Goal: Transaction & Acquisition: Purchase product/service

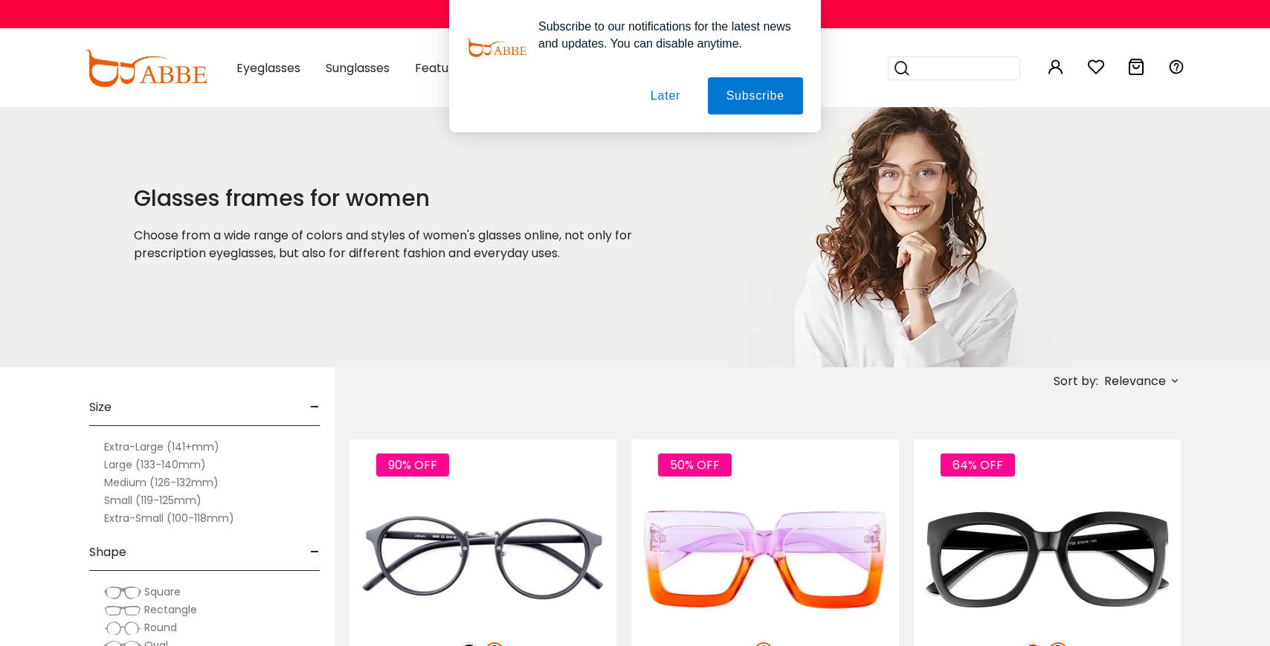
click at [897, 67] on div "Subscribe to our notifications for the latest news and updates. You can disable…" at bounding box center [635, 66] width 1270 height 132
click at [912, 68] on div "Subscribe to our notifications for the latest news and updates. You can disable…" at bounding box center [635, 66] width 1270 height 132
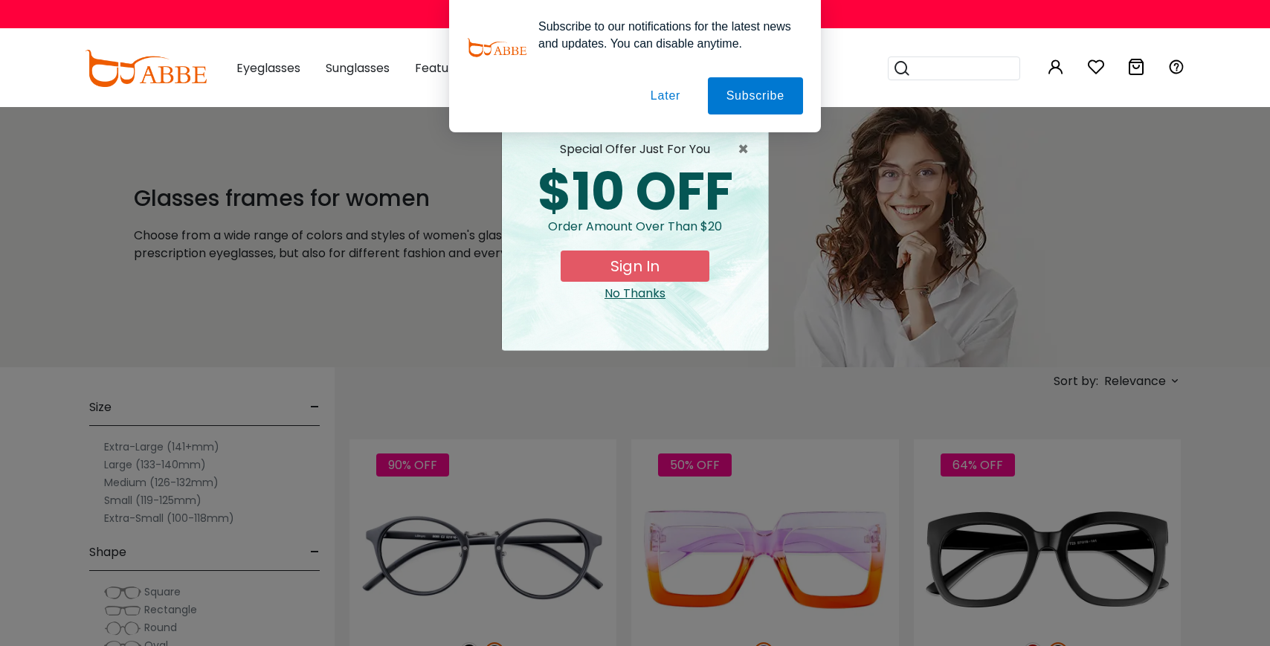
click at [656, 97] on button "Later" at bounding box center [665, 95] width 67 height 37
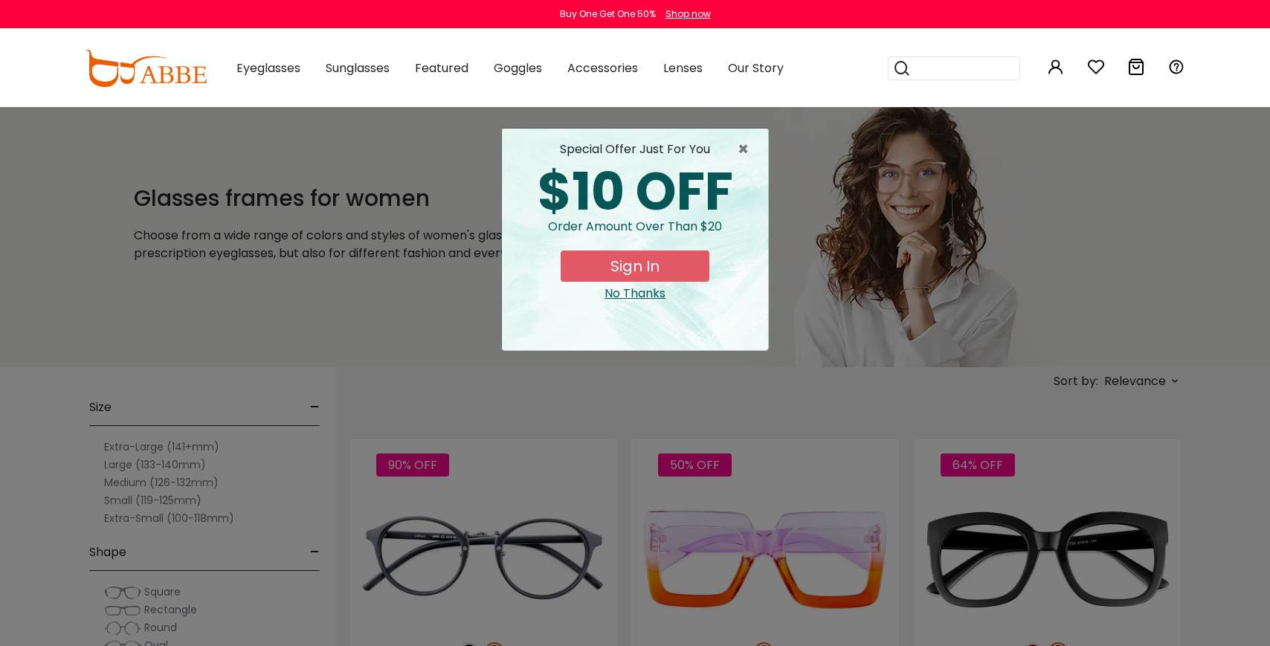
click at [912, 69] on input "search" at bounding box center [963, 68] width 104 height 22
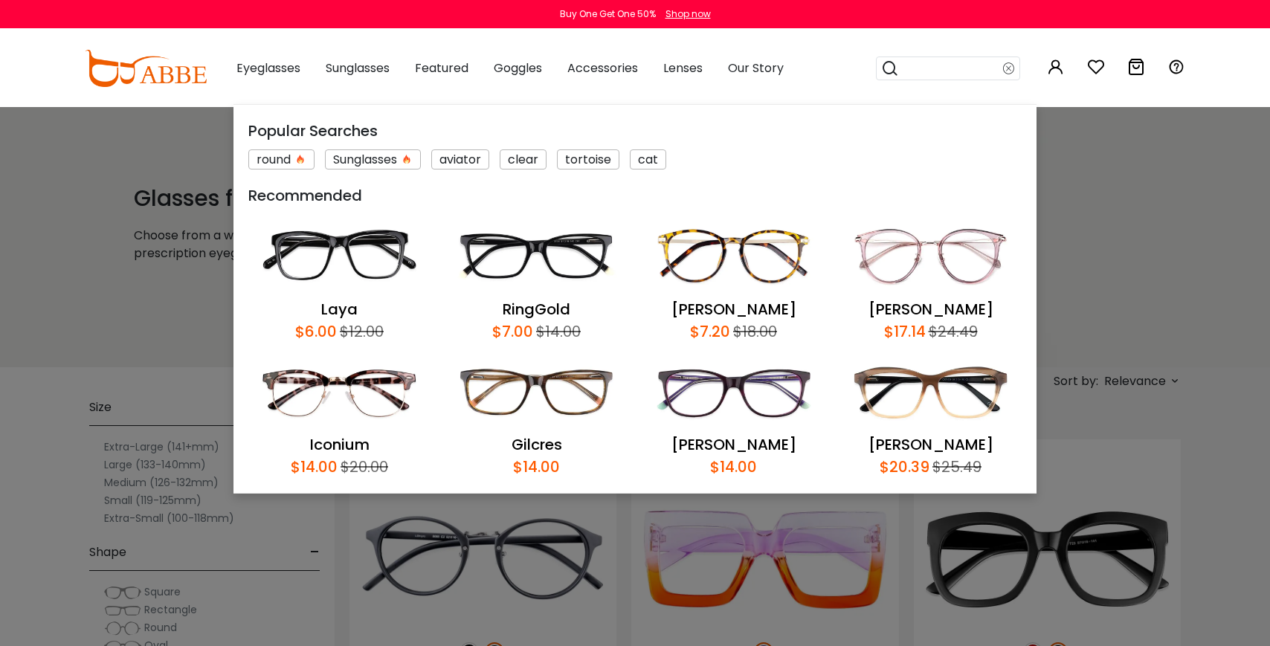
click at [885, 67] on icon at bounding box center [890, 68] width 18 height 21
click at [907, 68] on input "search" at bounding box center [951, 68] width 104 height 22
click at [881, 67] on icon at bounding box center [890, 68] width 18 height 21
click at [948, 74] on input "search" at bounding box center [951, 68] width 104 height 22
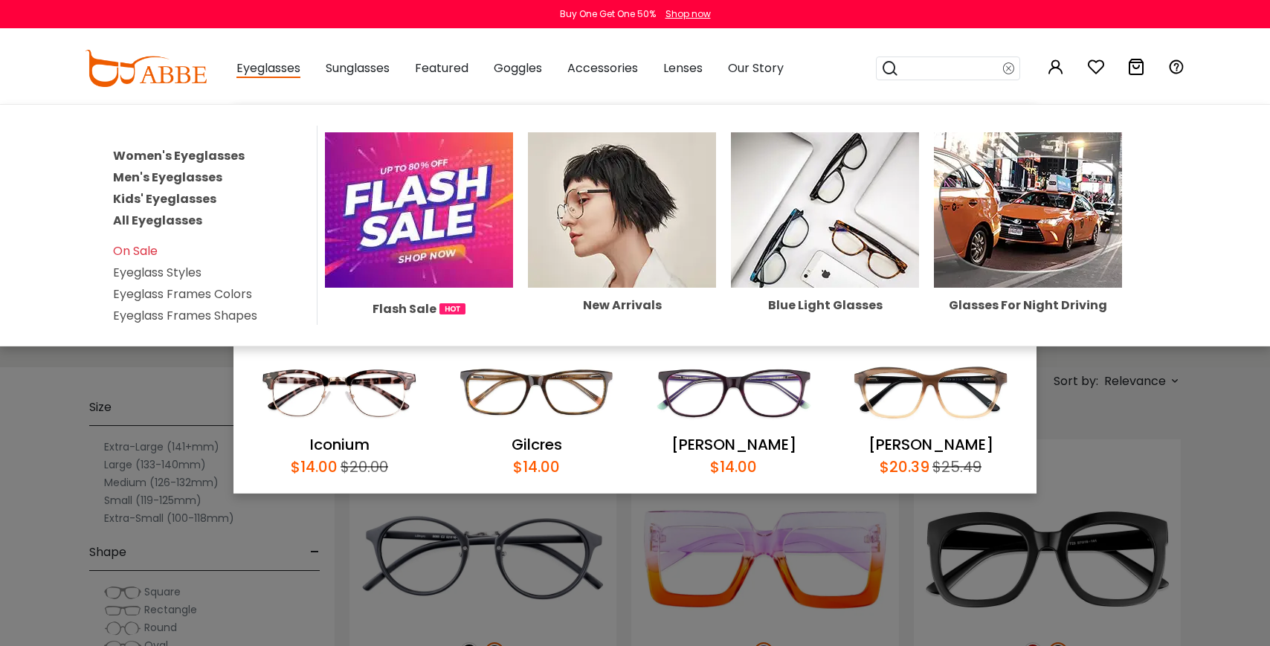
click at [285, 68] on span "Eyeglasses" at bounding box center [268, 68] width 64 height 19
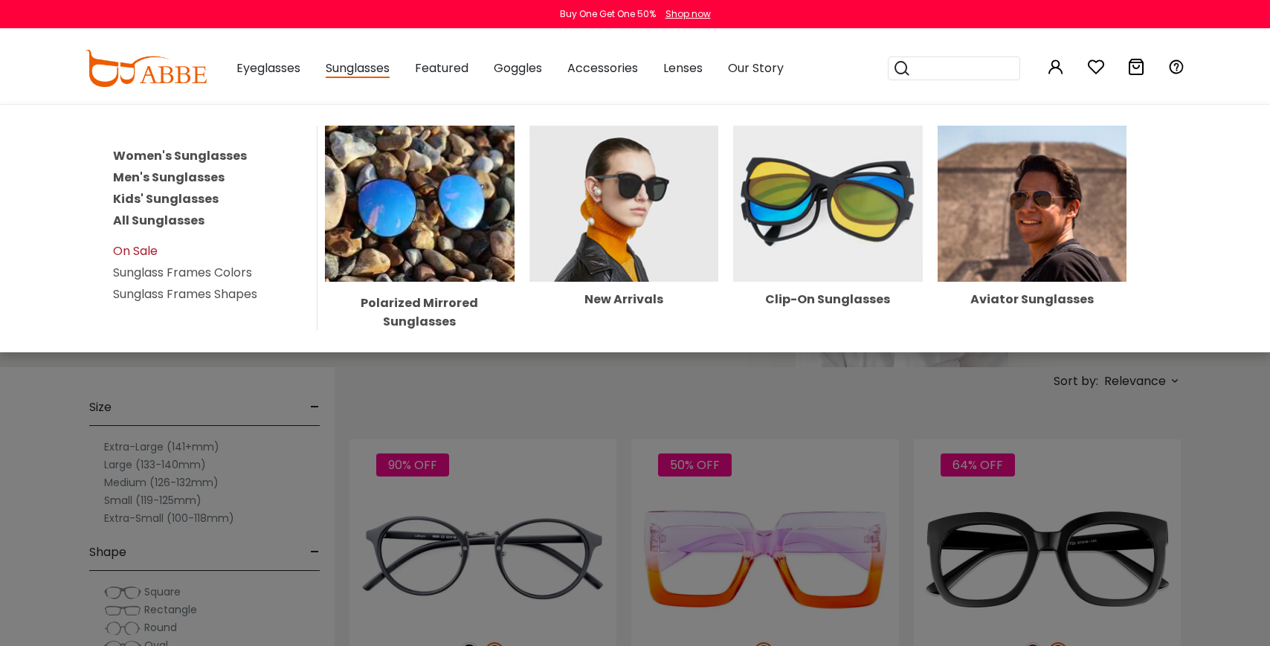
click at [129, 243] on link "On Sale" at bounding box center [135, 250] width 45 height 17
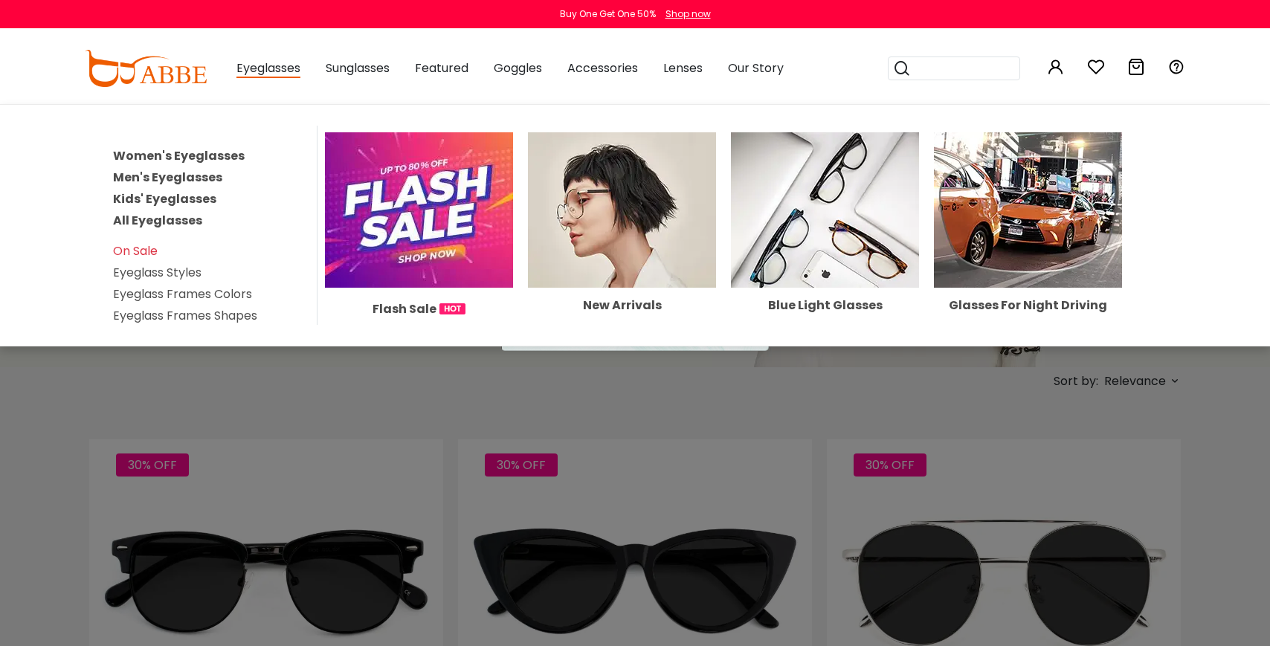
click at [262, 75] on span "Eyeglasses" at bounding box center [268, 68] width 64 height 19
click at [151, 156] on link "Women's Eyeglasses" at bounding box center [179, 155] width 132 height 17
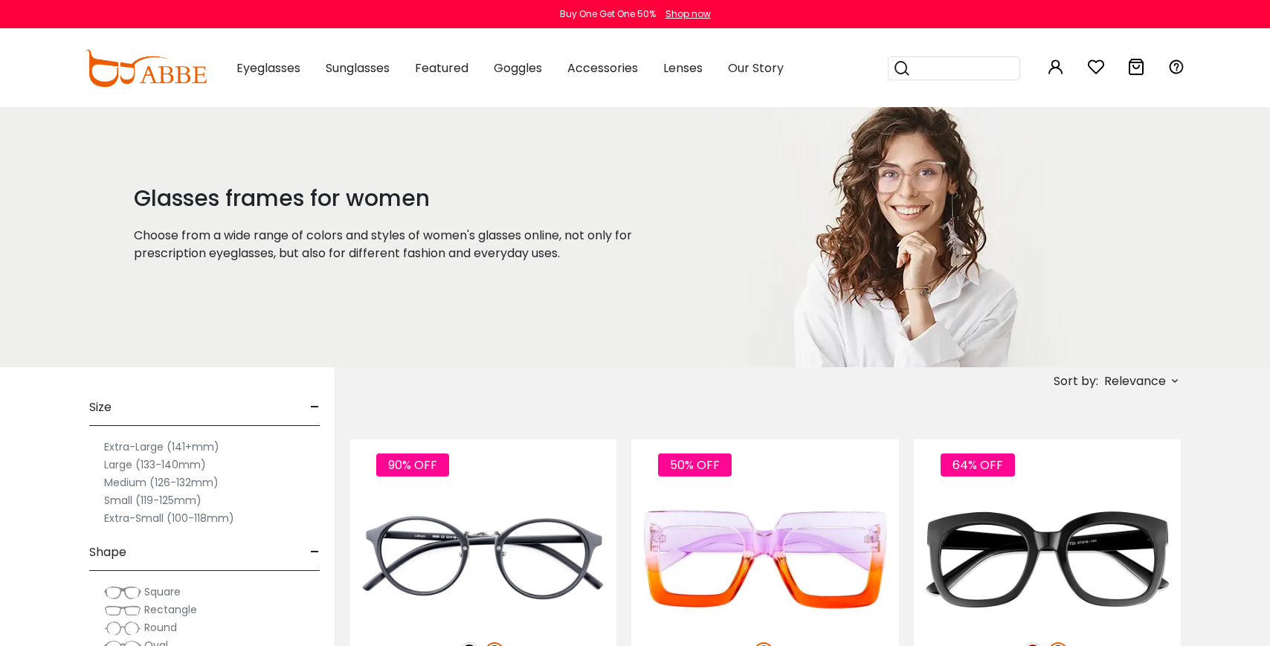
click at [898, 72] on icon at bounding box center [902, 68] width 18 height 21
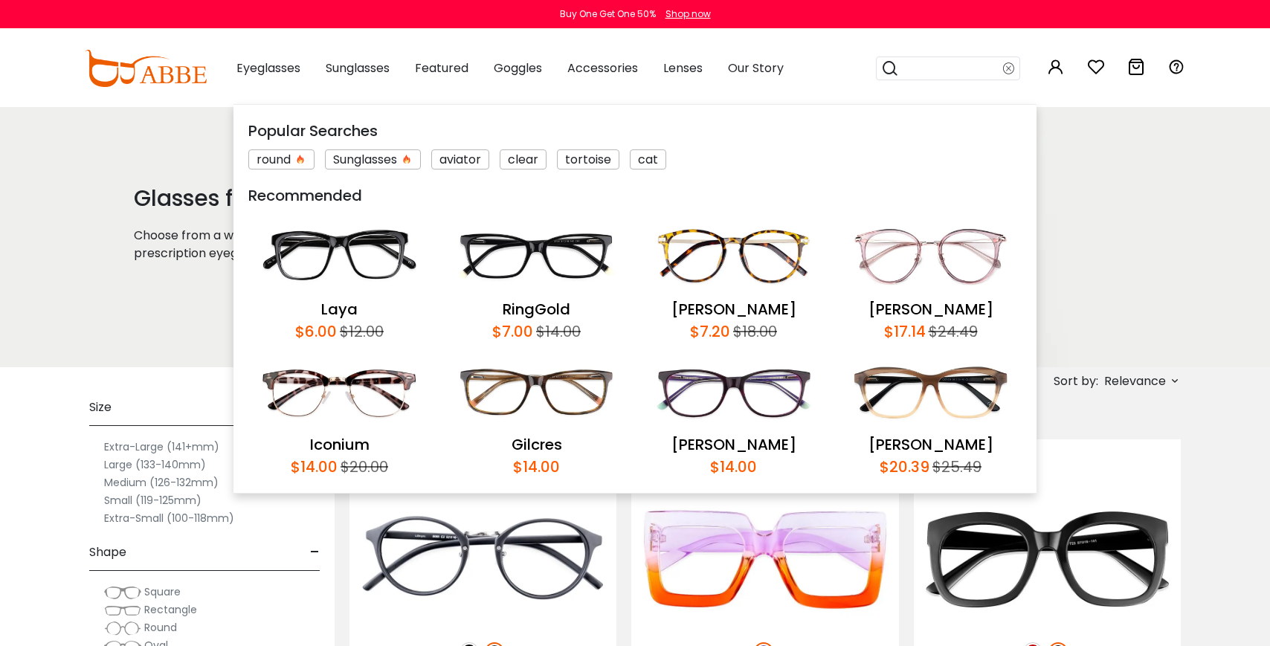
click at [920, 69] on input "search" at bounding box center [951, 68] width 104 height 22
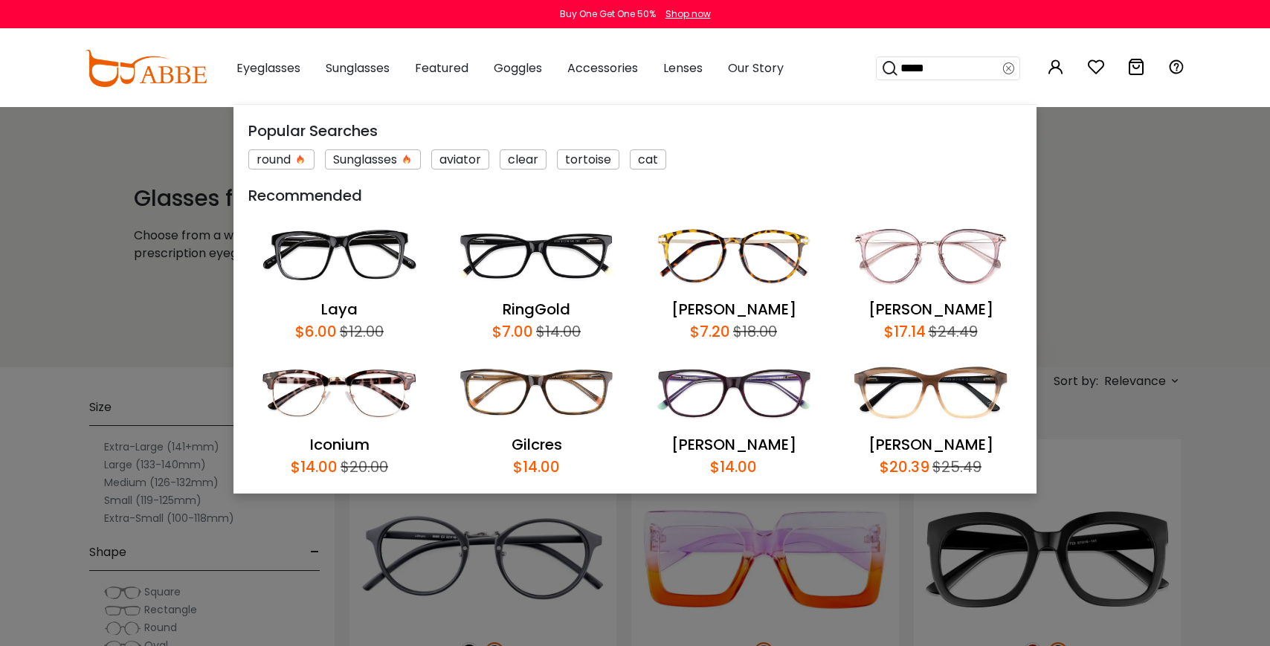
type input "*****"
drag, startPoint x: 905, startPoint y: 66, endPoint x: 896, endPoint y: 67, distance: 9.0
click at [896, 67] on div "*****" at bounding box center [948, 68] width 144 height 24
drag, startPoint x: 942, startPoint y: 67, endPoint x: 842, endPoint y: 62, distance: 99.7
click at [842, 62] on div "Eyeglasses Women's Eyeglasses Men's Eyeglasses Kids' Eyeglasses All Eyeglasses …" at bounding box center [699, 68] width 971 height 77
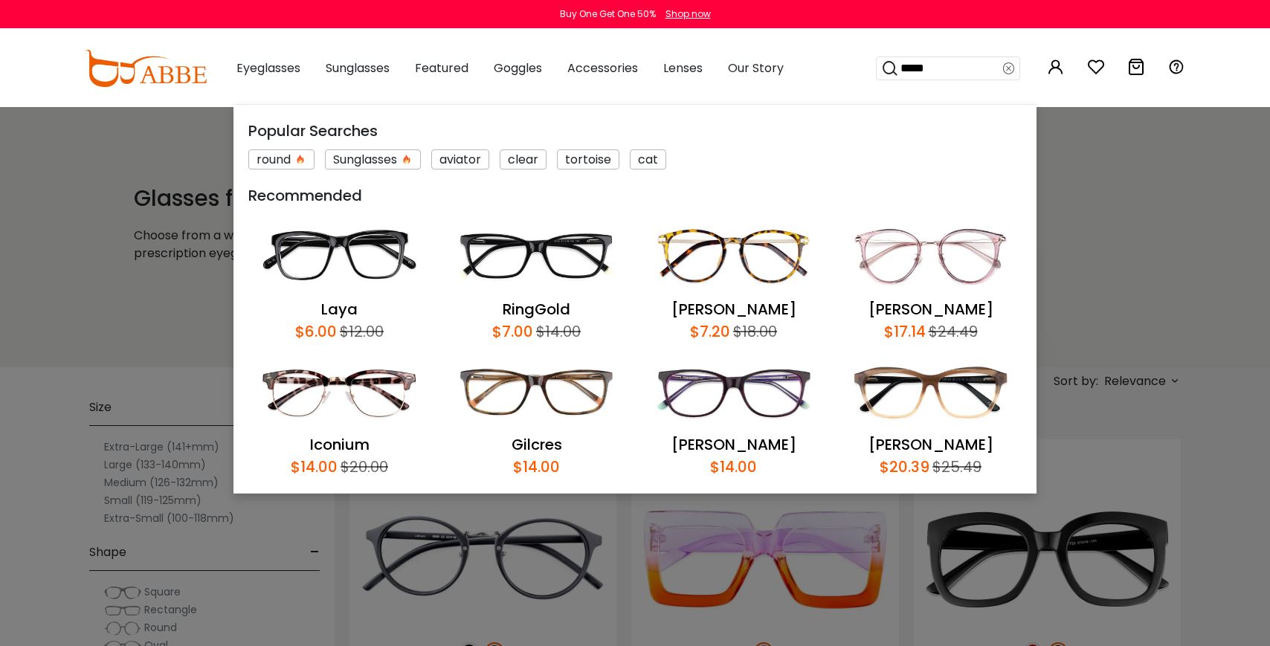
click at [916, 67] on input "*****" at bounding box center [951, 68] width 104 height 22
click at [937, 70] on input "*****" at bounding box center [951, 68] width 104 height 22
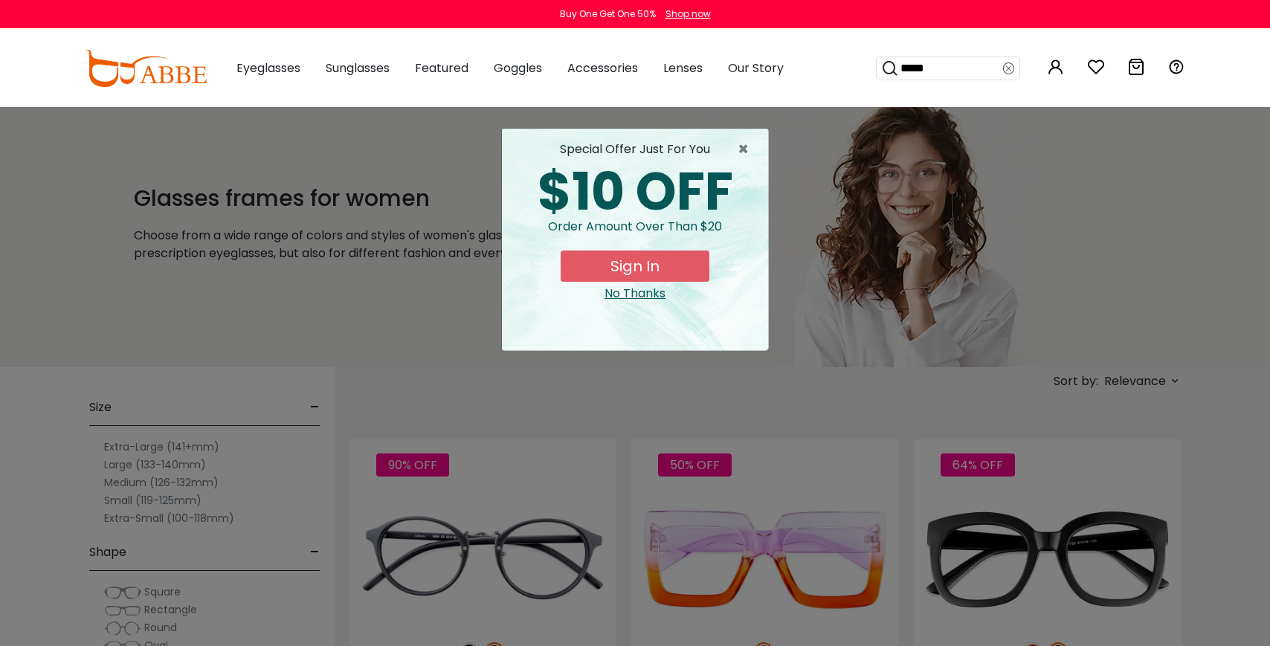
click at [922, 78] on input "*****" at bounding box center [951, 68] width 104 height 22
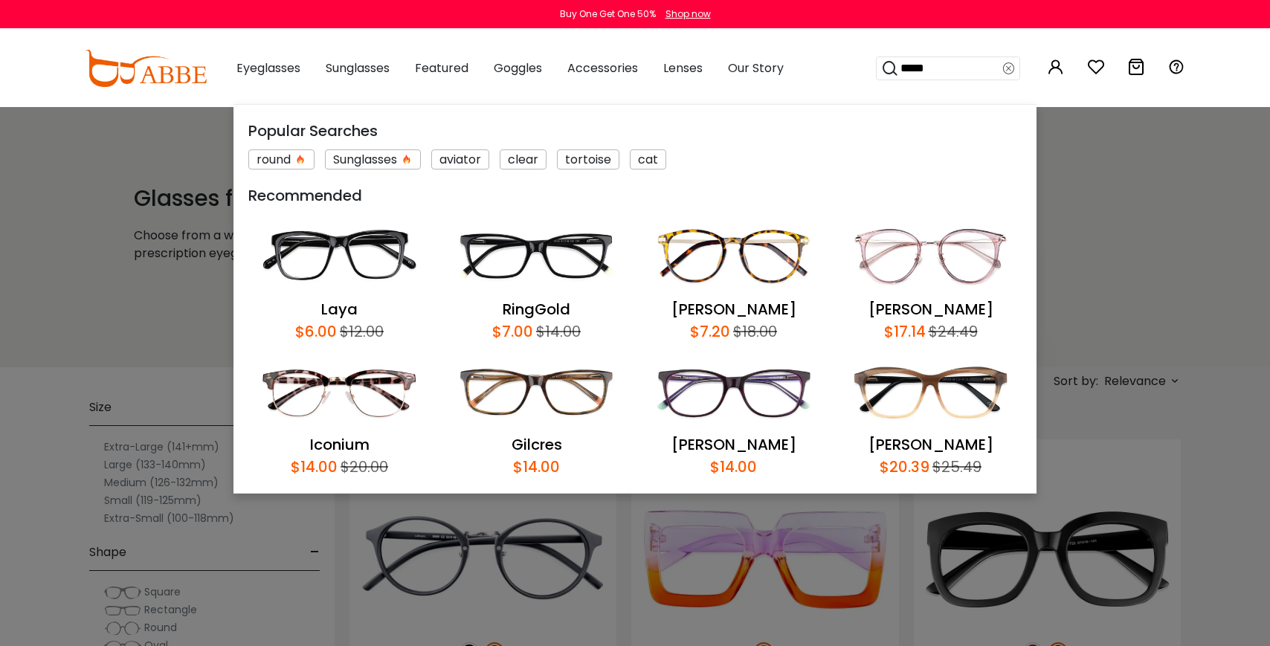
click at [1007, 65] on icon at bounding box center [1009, 68] width 12 height 21
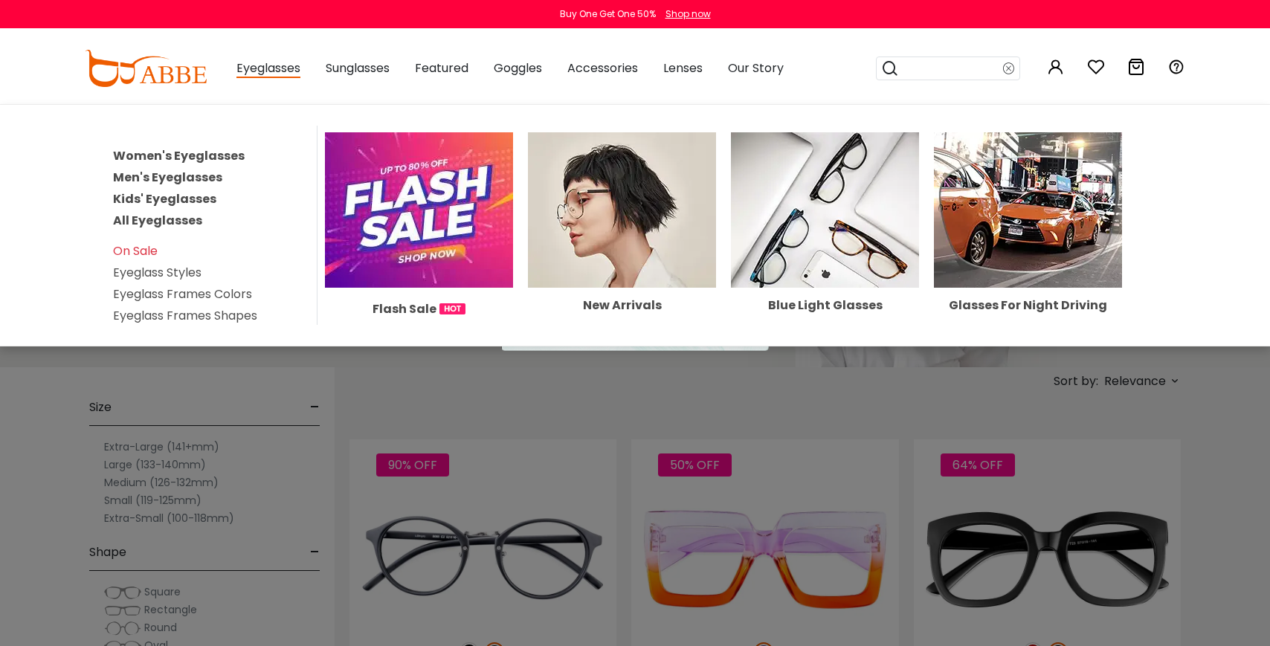
click at [190, 158] on link "Women's Eyeglasses" at bounding box center [179, 155] width 132 height 17
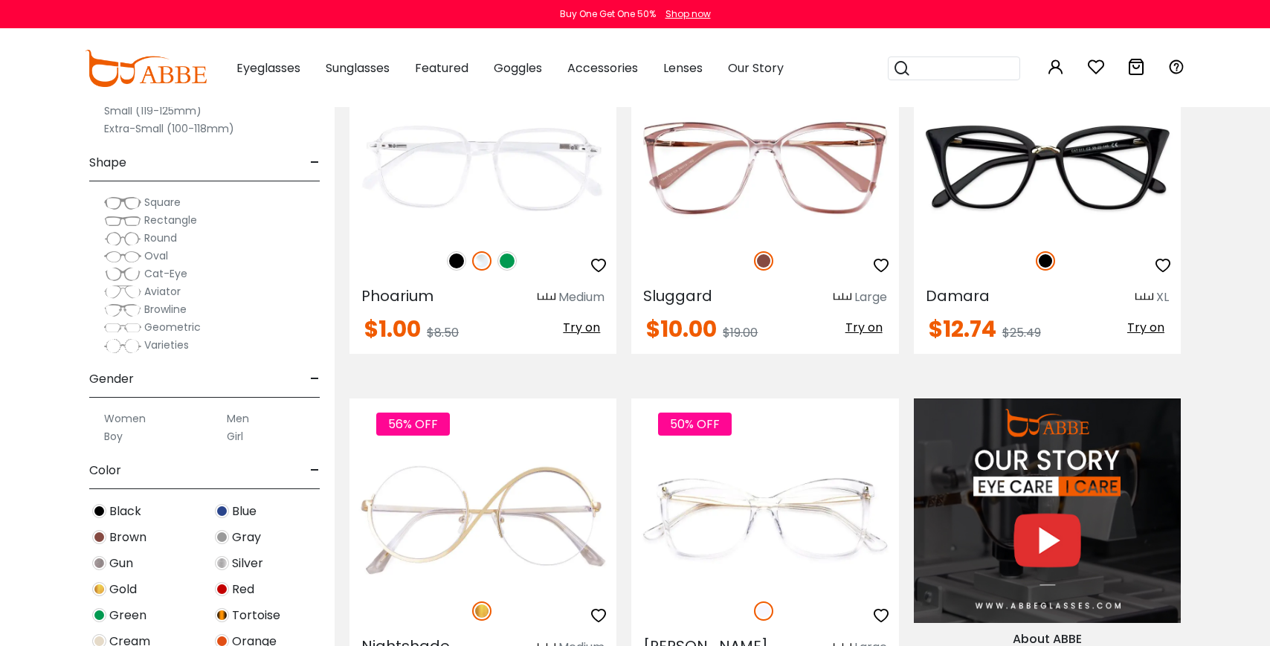
scroll to position [1119, 0]
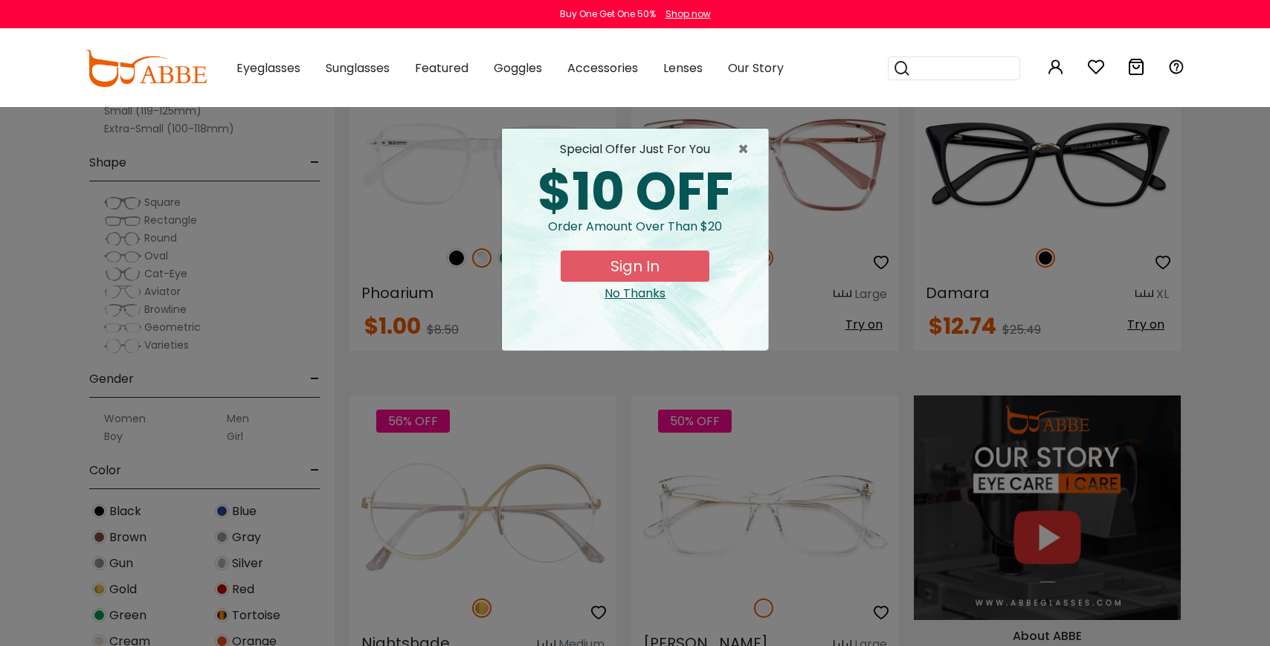
click at [629, 294] on div "No Thanks" at bounding box center [635, 294] width 242 height 18
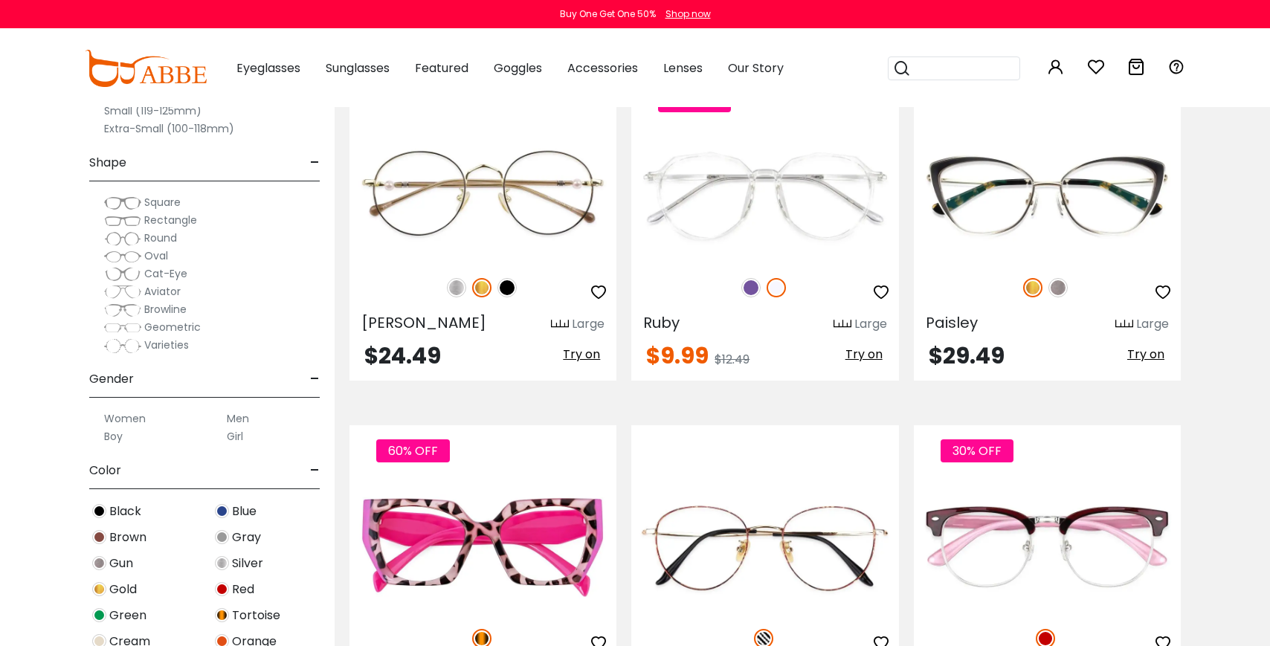
scroll to position [4613, 0]
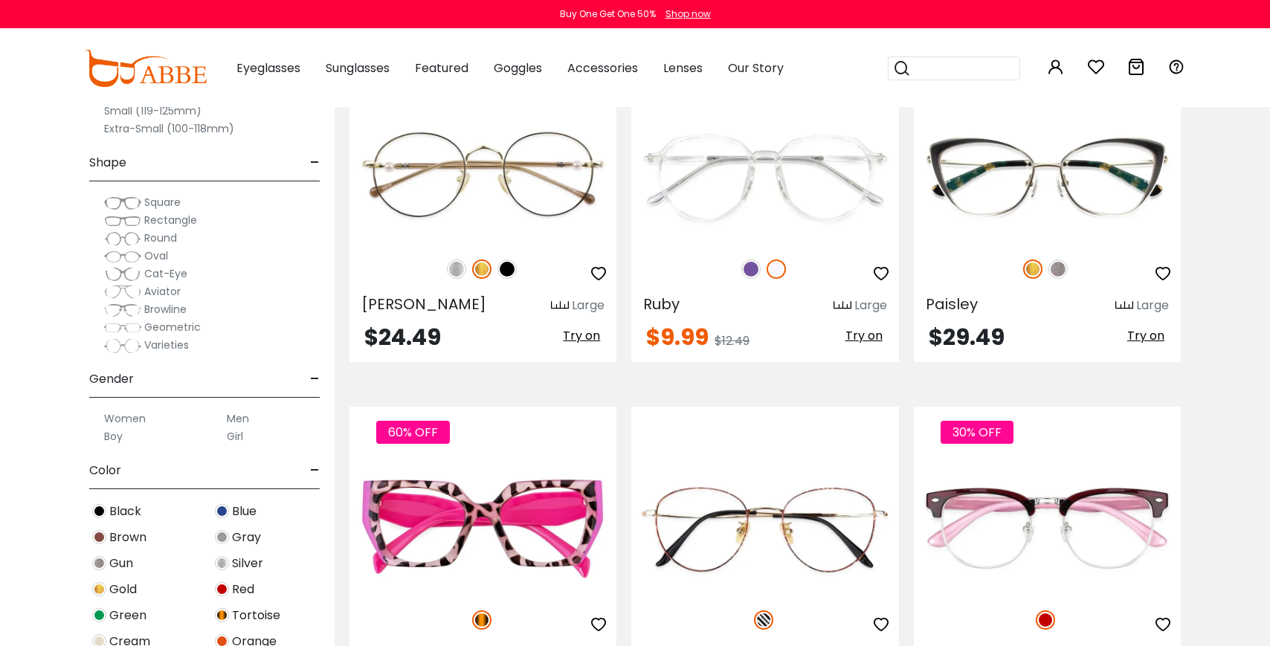
click at [629, 291] on div "20% OFF Ruby Large $9.99" at bounding box center [765, 209] width 282 height 306
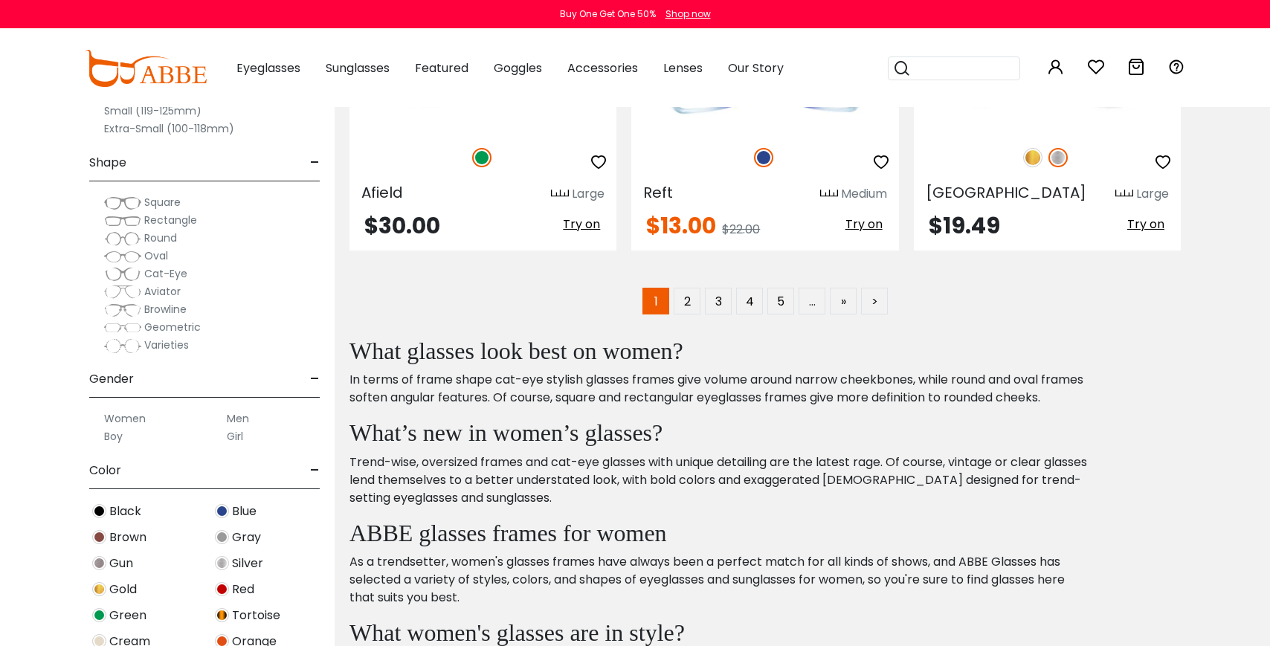
scroll to position [7188, 0]
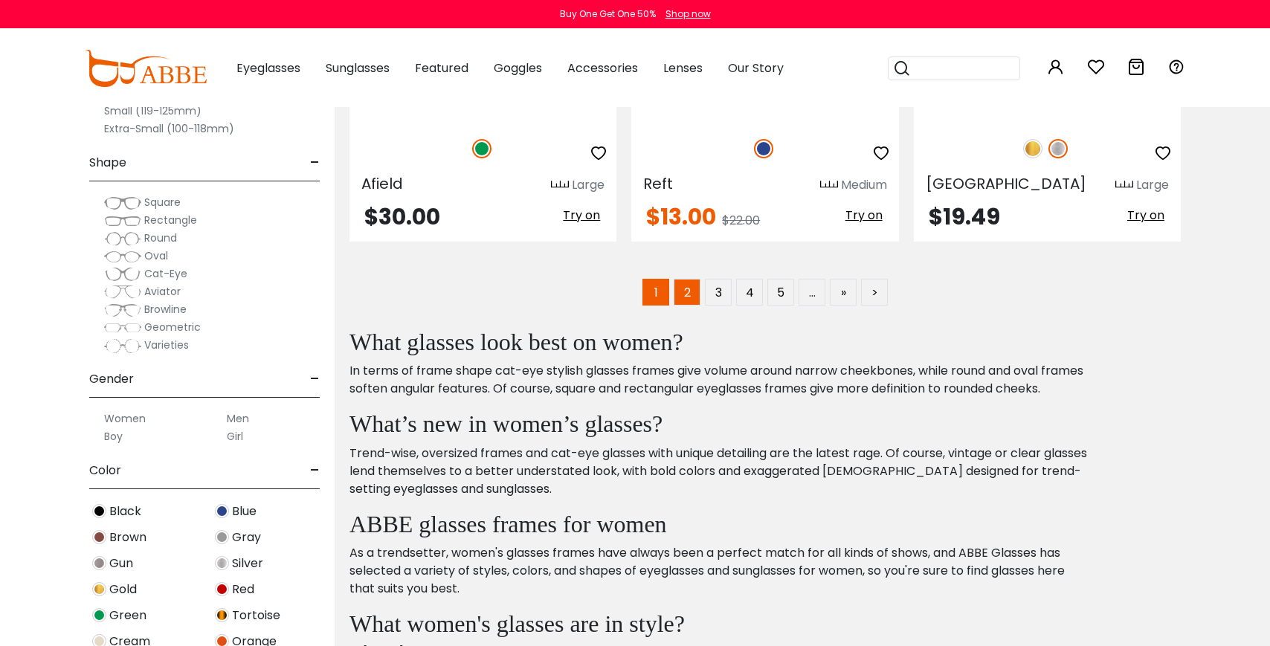
click at [690, 292] on link "2" at bounding box center [686, 292] width 27 height 27
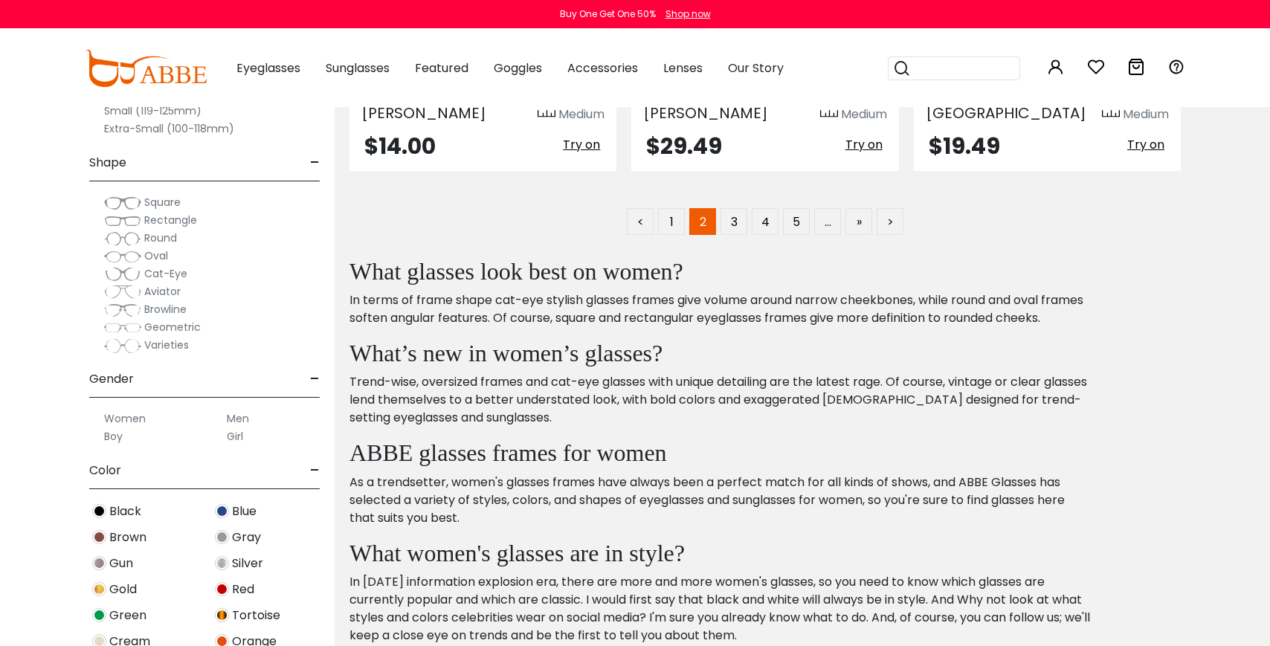
scroll to position [7269, 0]
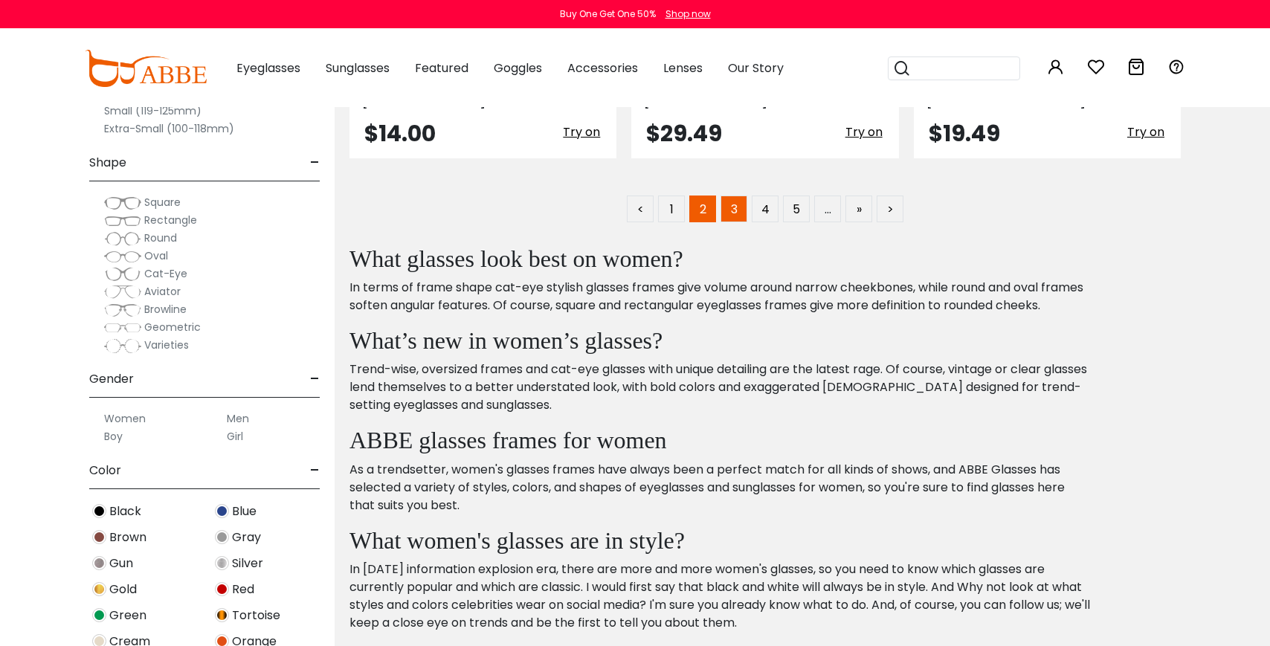
click at [732, 195] on link "3" at bounding box center [733, 208] width 27 height 27
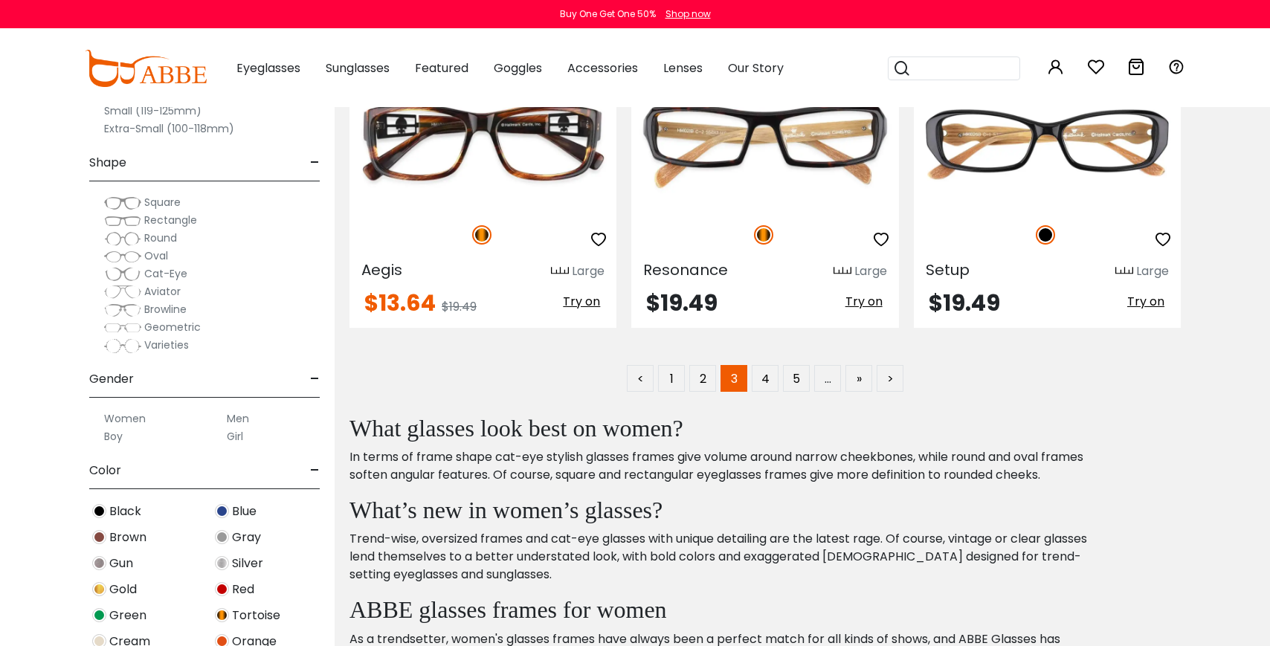
scroll to position [7083, 0]
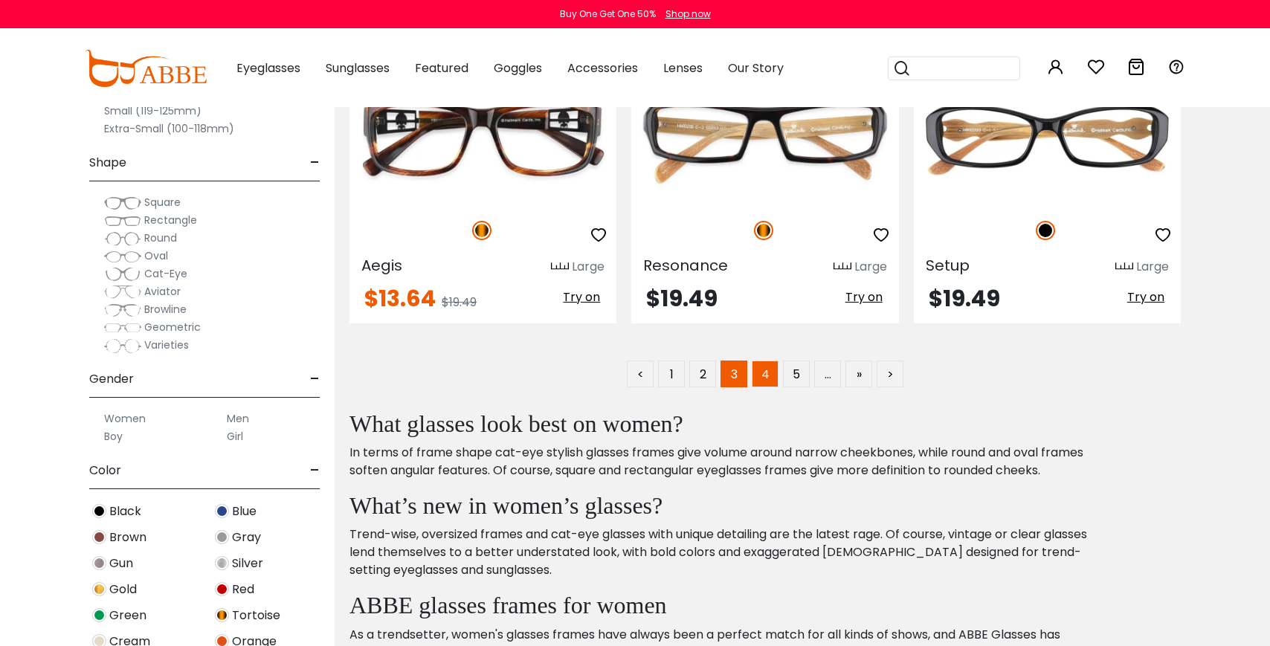
click at [766, 379] on link "4" at bounding box center [765, 374] width 27 height 27
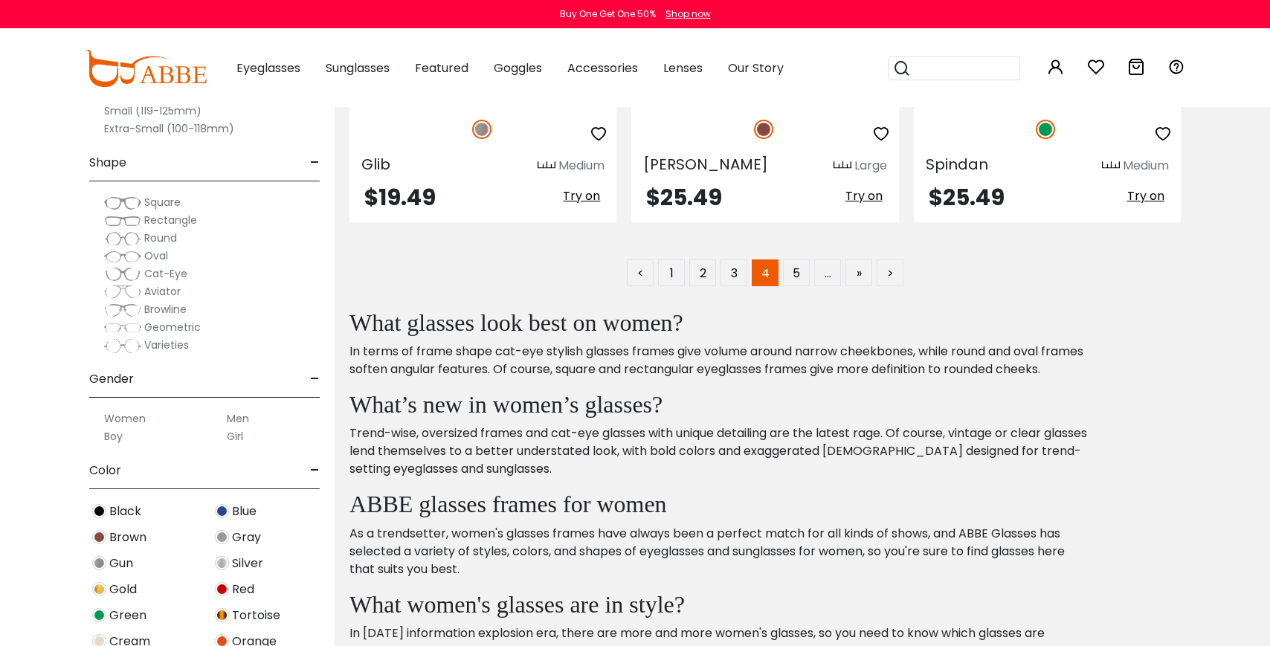
scroll to position [7213, 0]
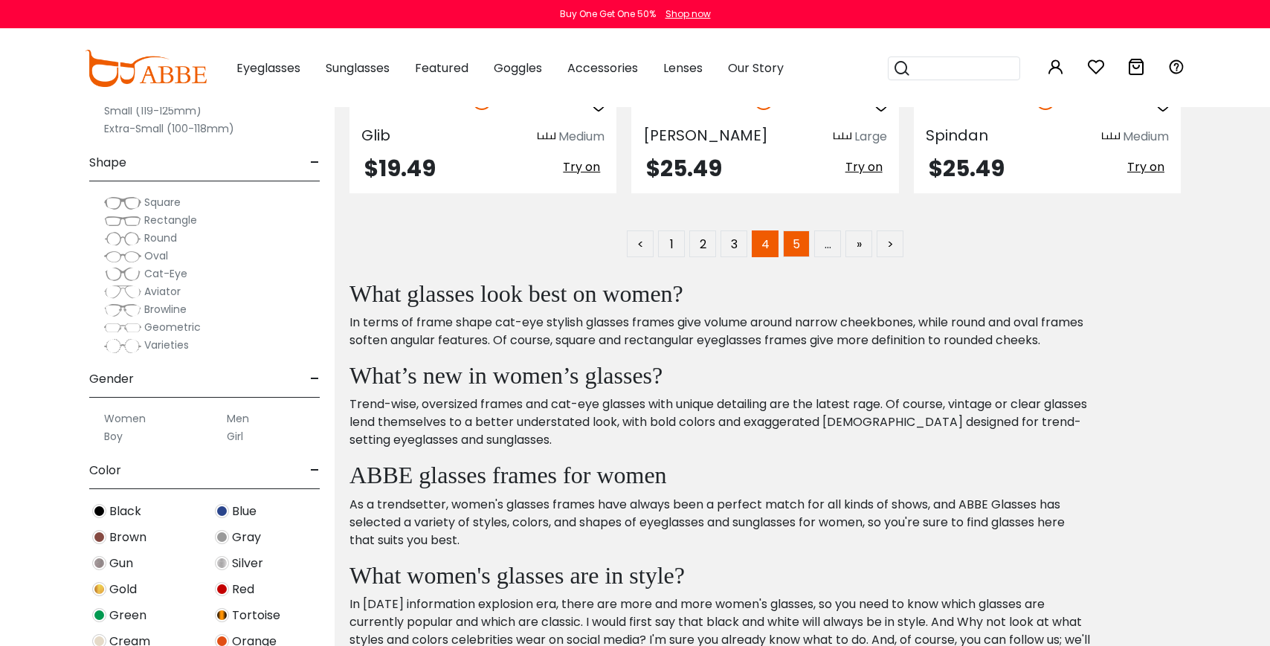
click at [797, 247] on link "5" at bounding box center [796, 243] width 27 height 27
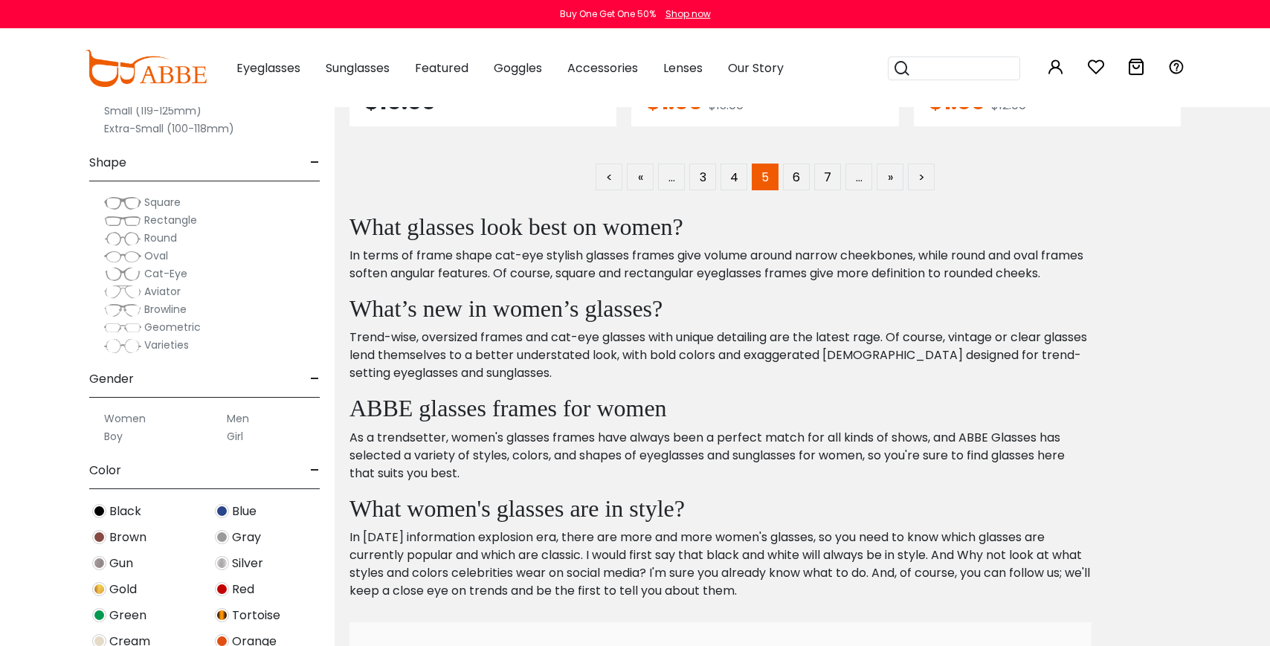
scroll to position [7288, 0]
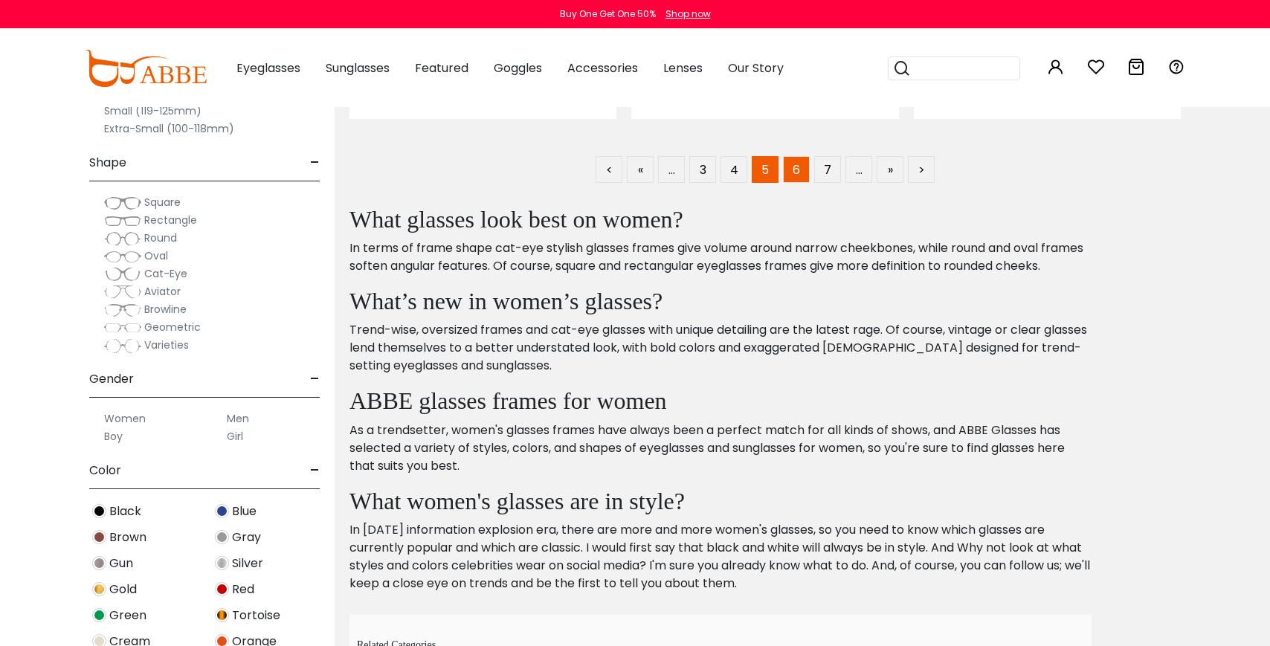
click at [800, 168] on link "6" at bounding box center [796, 169] width 27 height 27
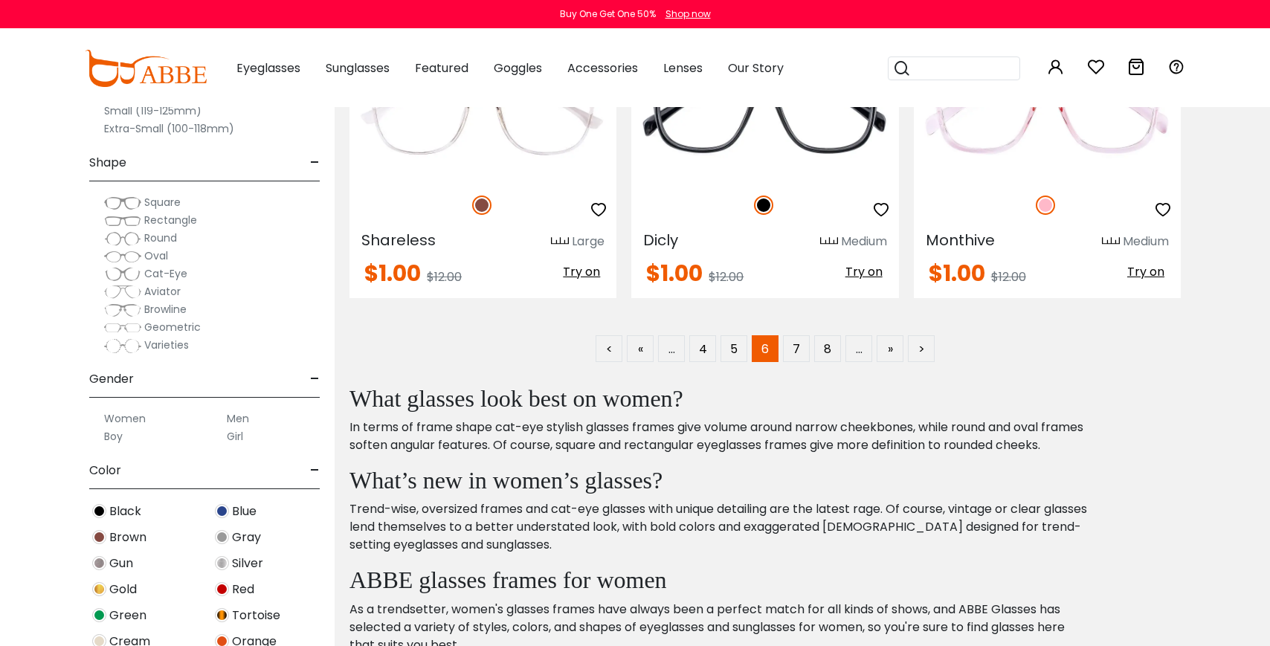
scroll to position [7109, 0]
click at [800, 350] on link "7" at bounding box center [796, 348] width 27 height 27
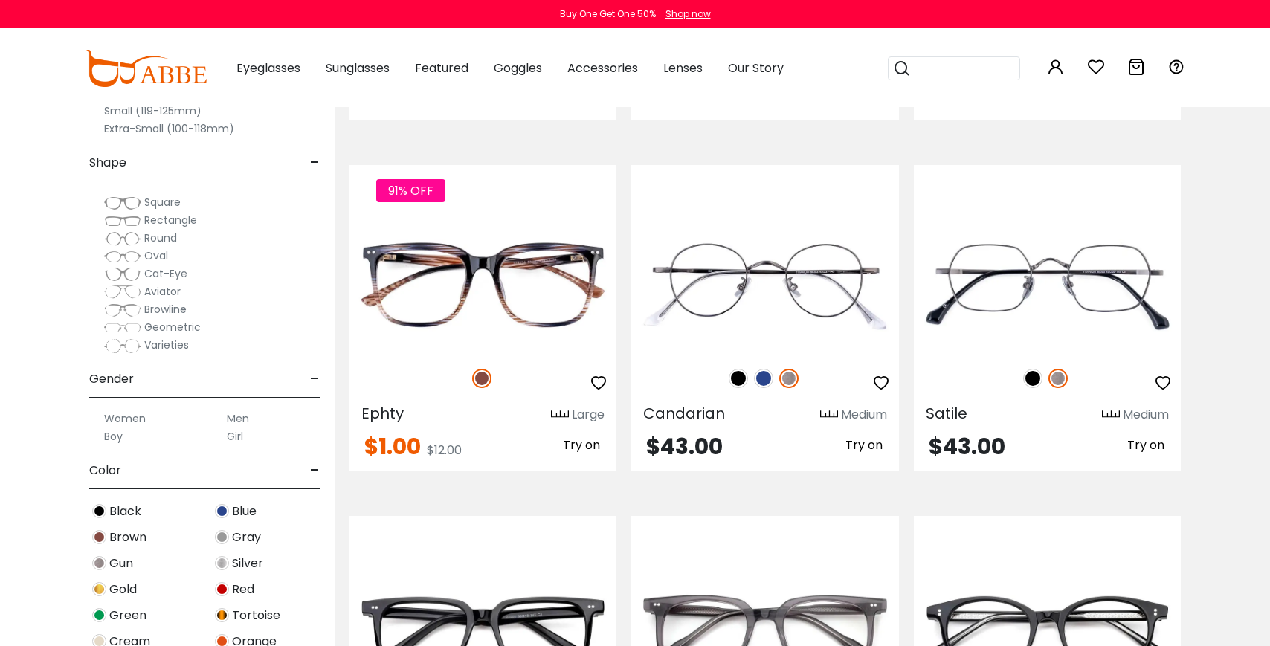
scroll to position [3791, 0]
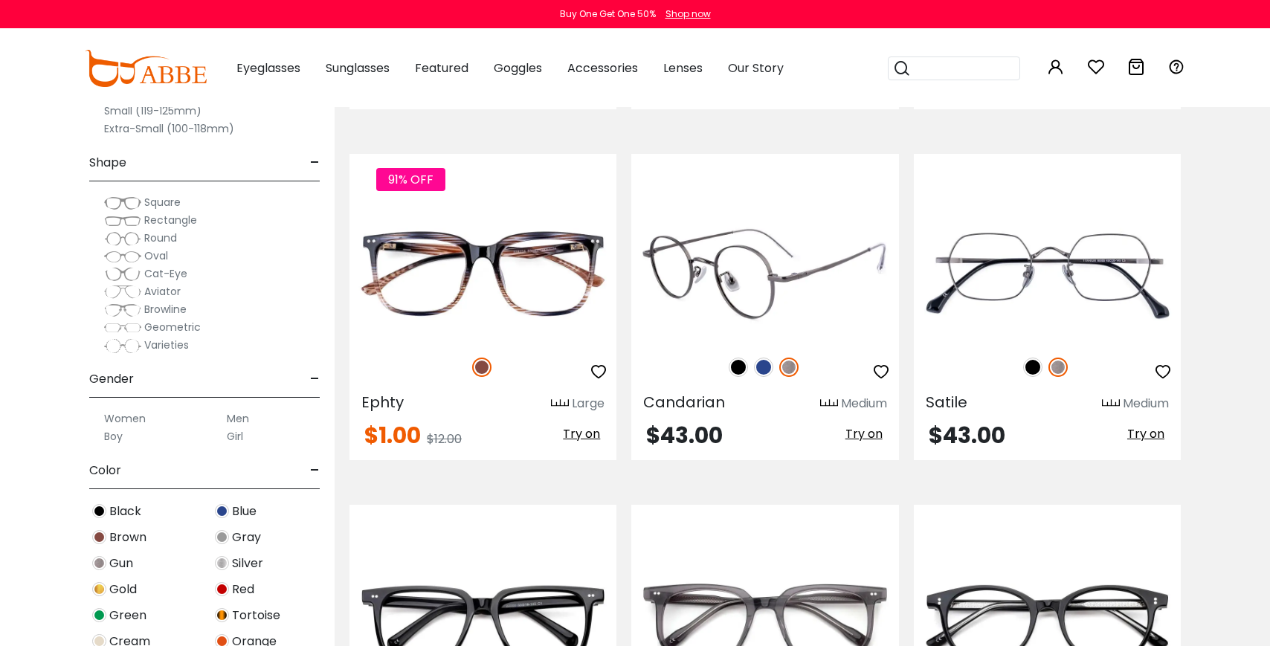
click at [746, 353] on div at bounding box center [764, 367] width 267 height 31
click at [724, 335] on img at bounding box center [764, 274] width 267 height 134
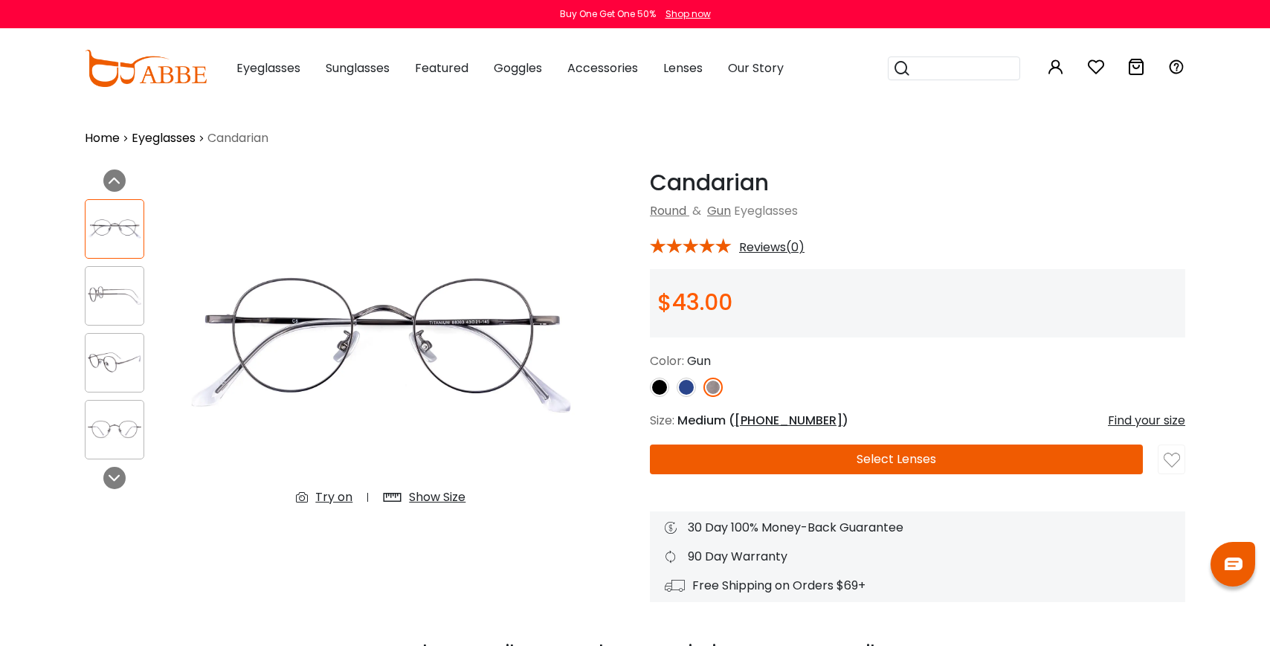
click at [118, 360] on img at bounding box center [114, 362] width 58 height 29
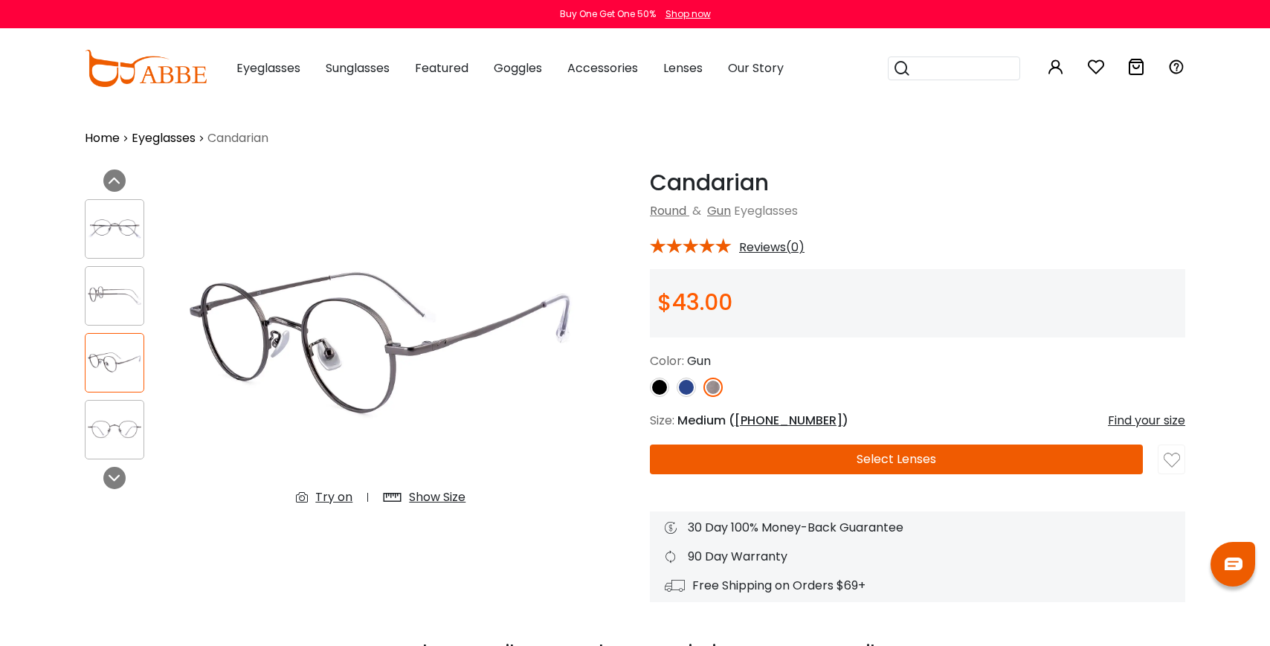
click at [111, 293] on img at bounding box center [114, 295] width 58 height 29
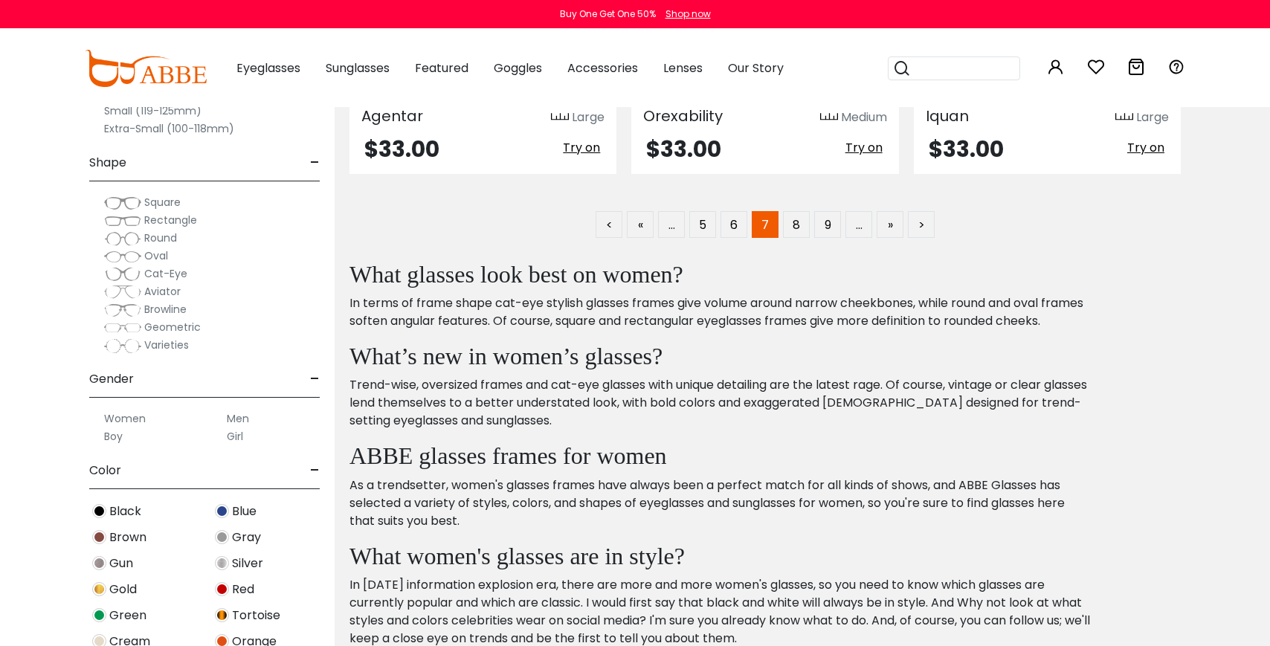
scroll to position [7242, 0]
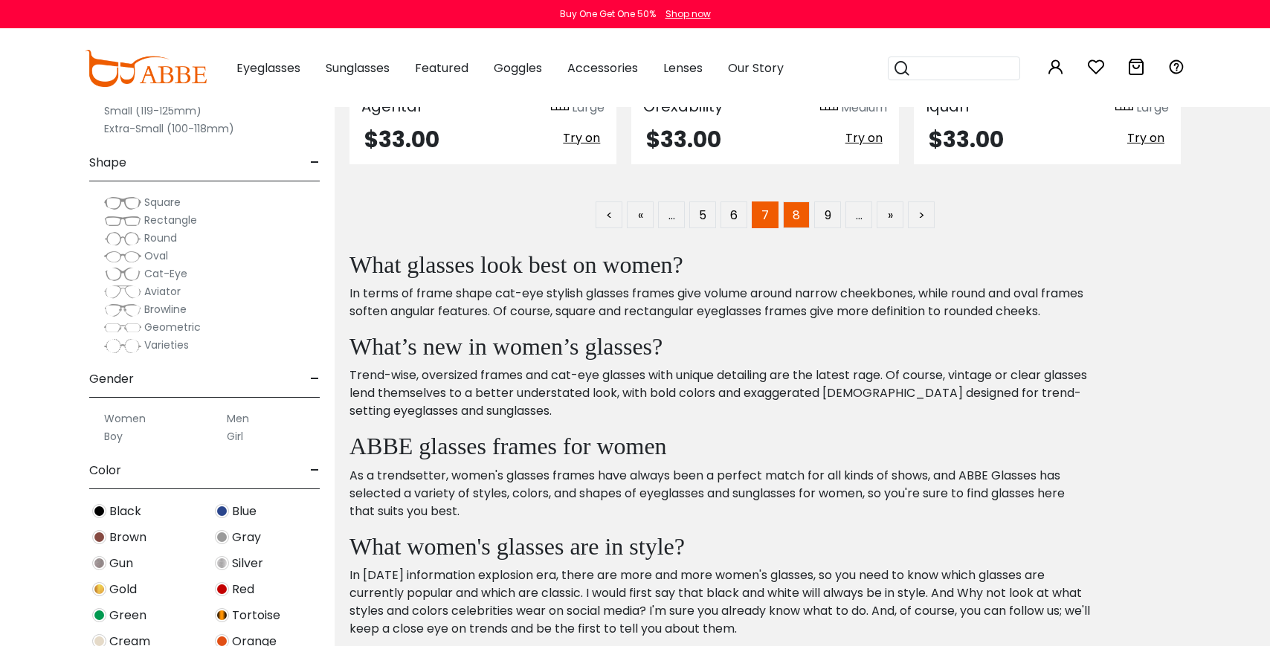
click at [795, 214] on link "8" at bounding box center [796, 214] width 27 height 27
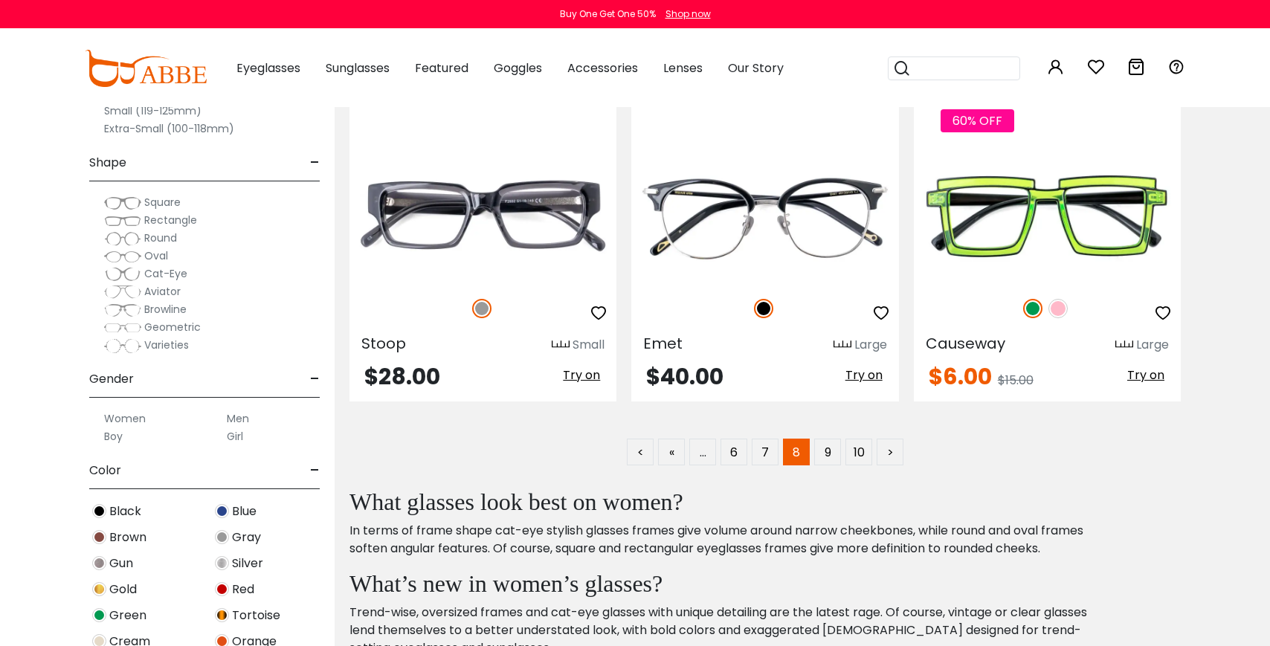
scroll to position [7017, 0]
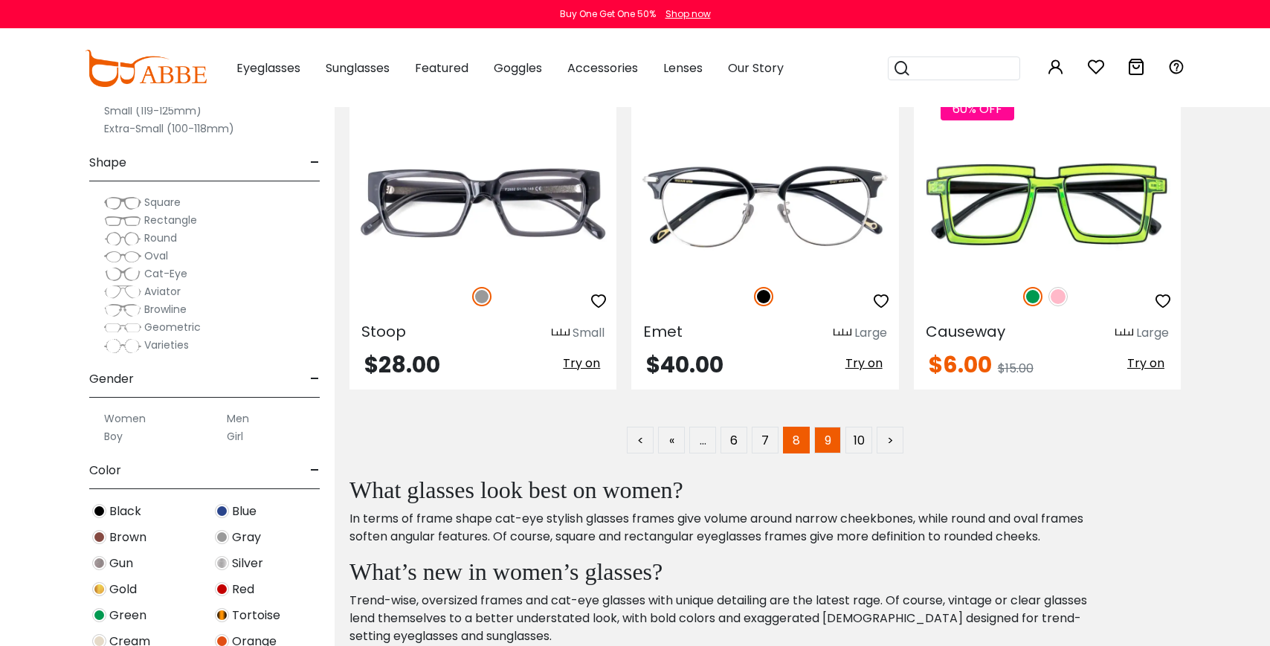
click at [828, 445] on link "9" at bounding box center [827, 440] width 27 height 27
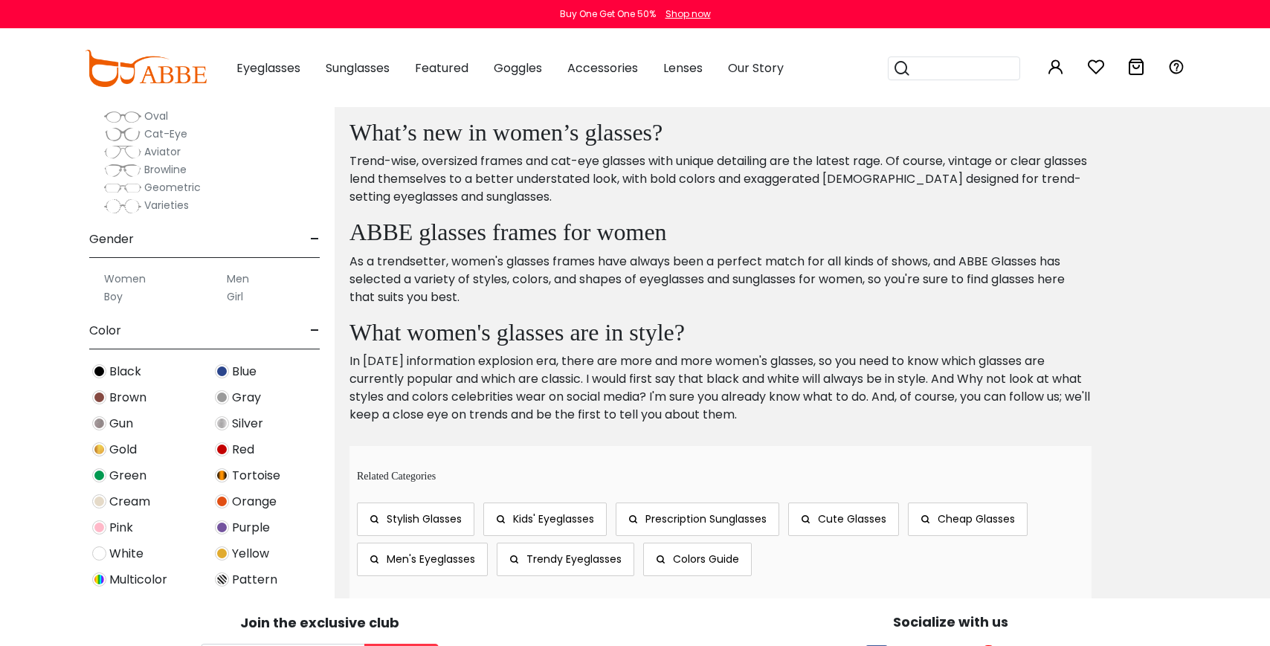
scroll to position [144, 0]
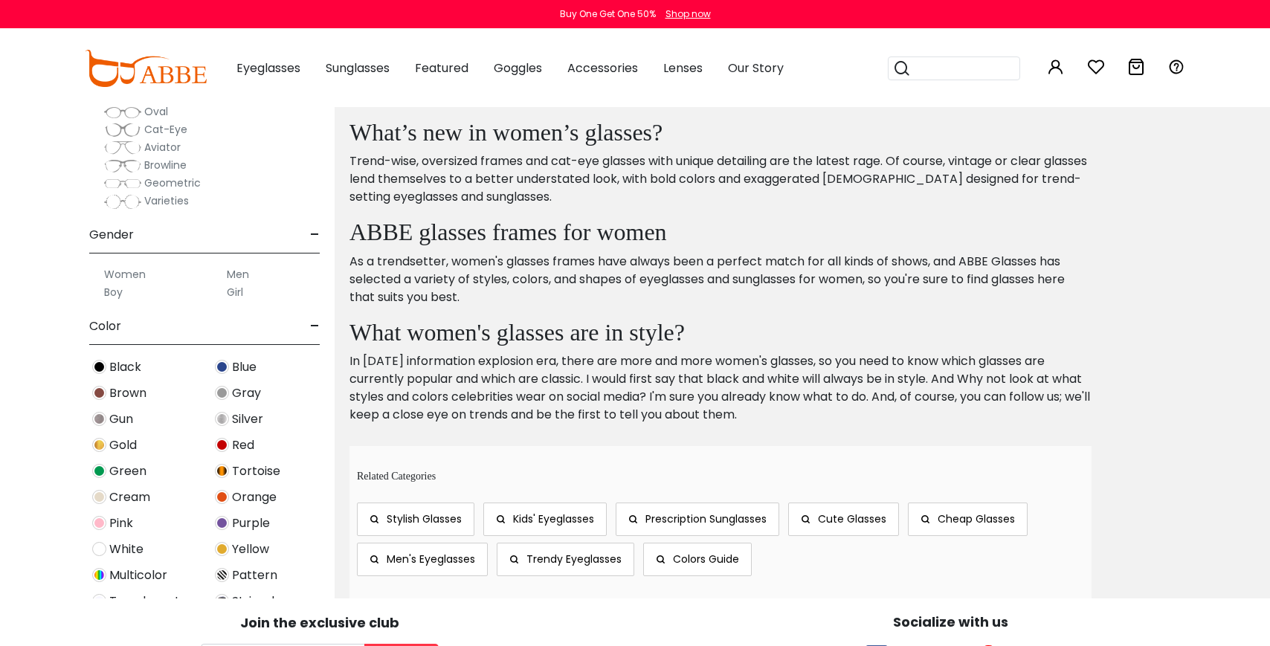
click at [224, 523] on img at bounding box center [222, 523] width 14 height 14
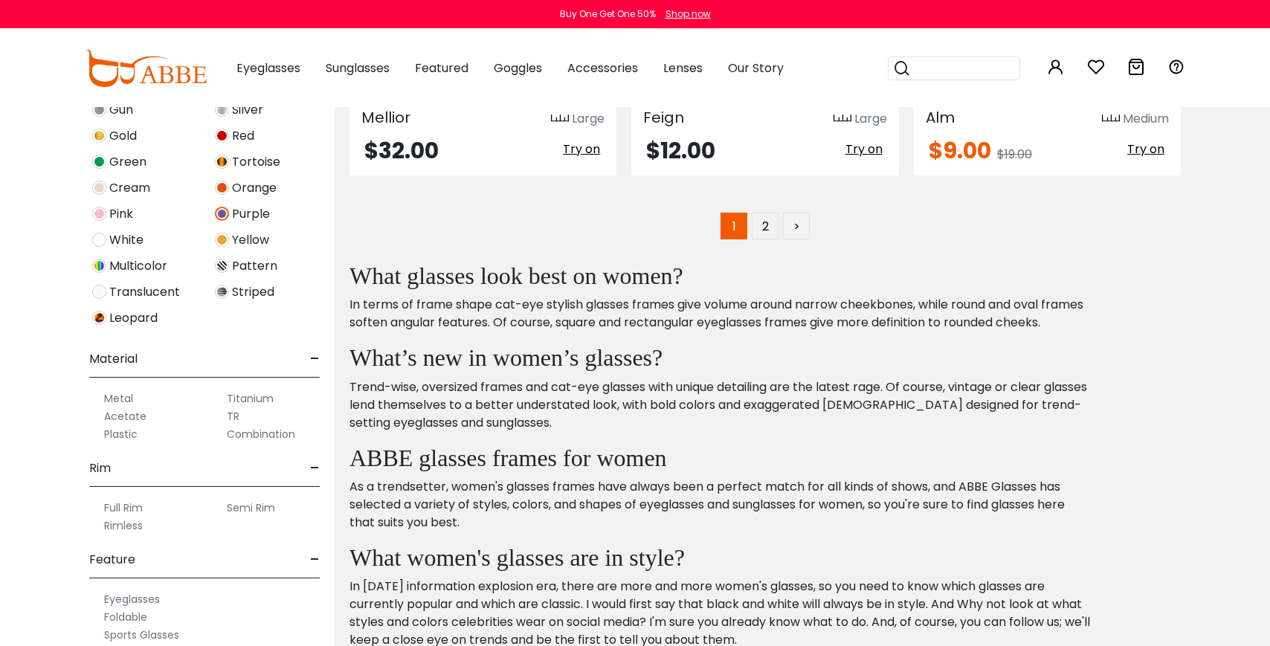
scroll to position [7276, 0]
click at [764, 212] on link "2" at bounding box center [765, 225] width 27 height 27
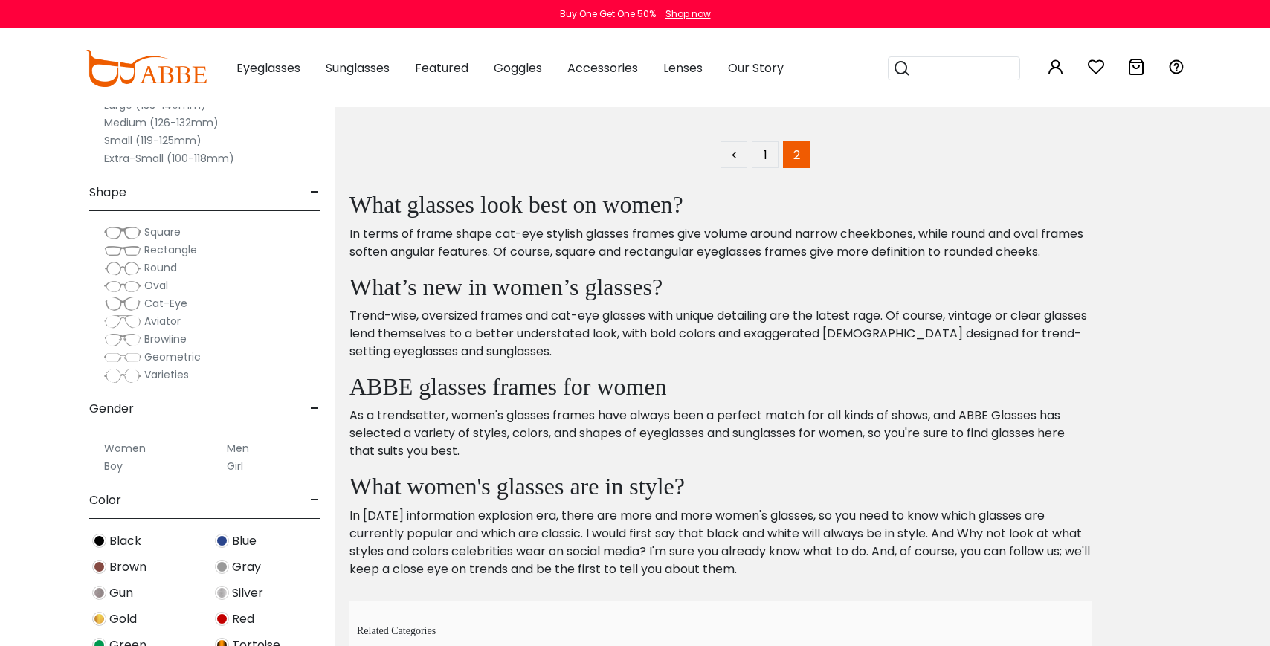
scroll to position [646, 0]
